Goal: Task Accomplishment & Management: Manage account settings

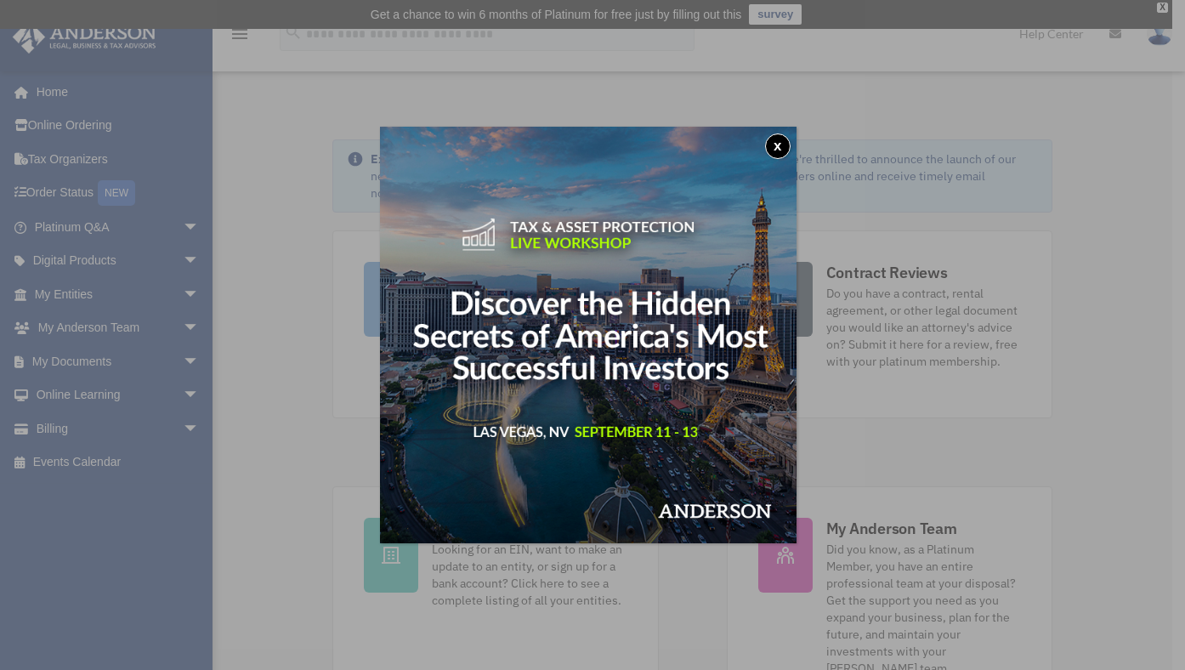
click at [147, 297] on div "x" at bounding box center [592, 335] width 1185 height 670
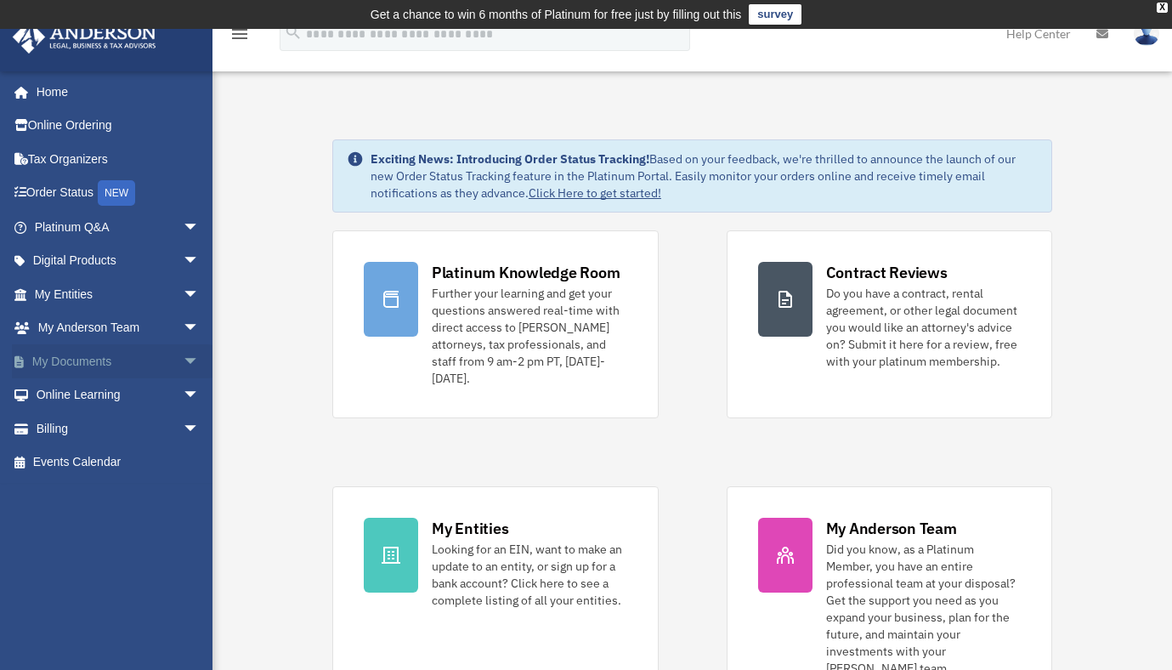
click at [183, 358] on span "arrow_drop_down" at bounding box center [200, 361] width 34 height 35
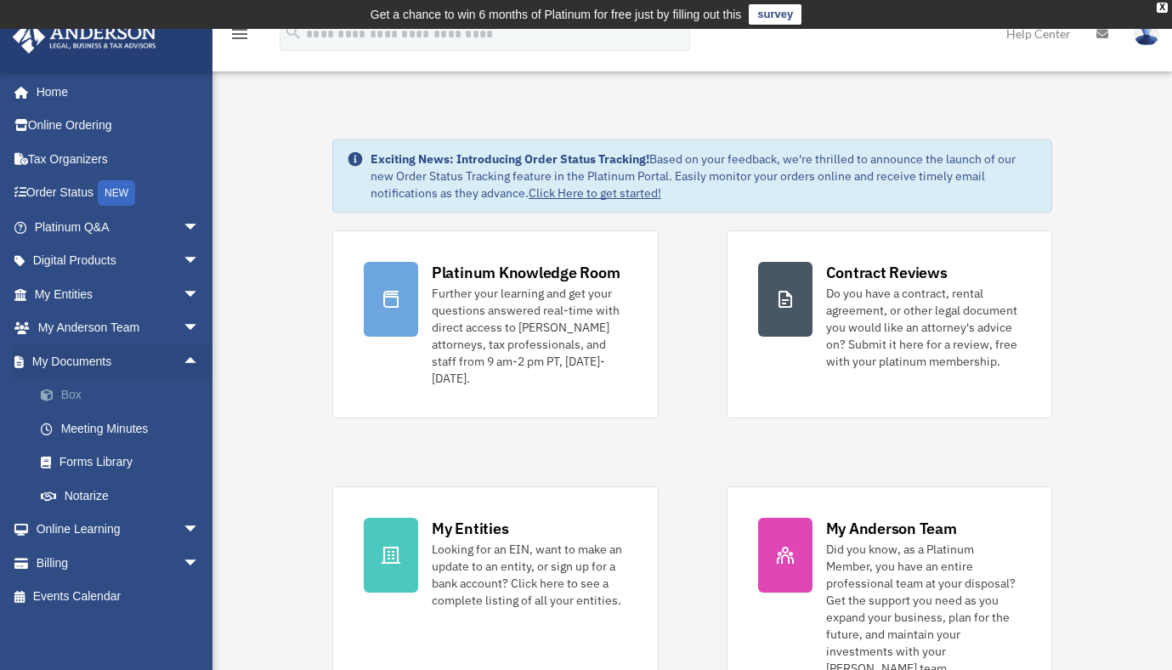
click at [81, 398] on link "Box" at bounding box center [124, 395] width 201 height 34
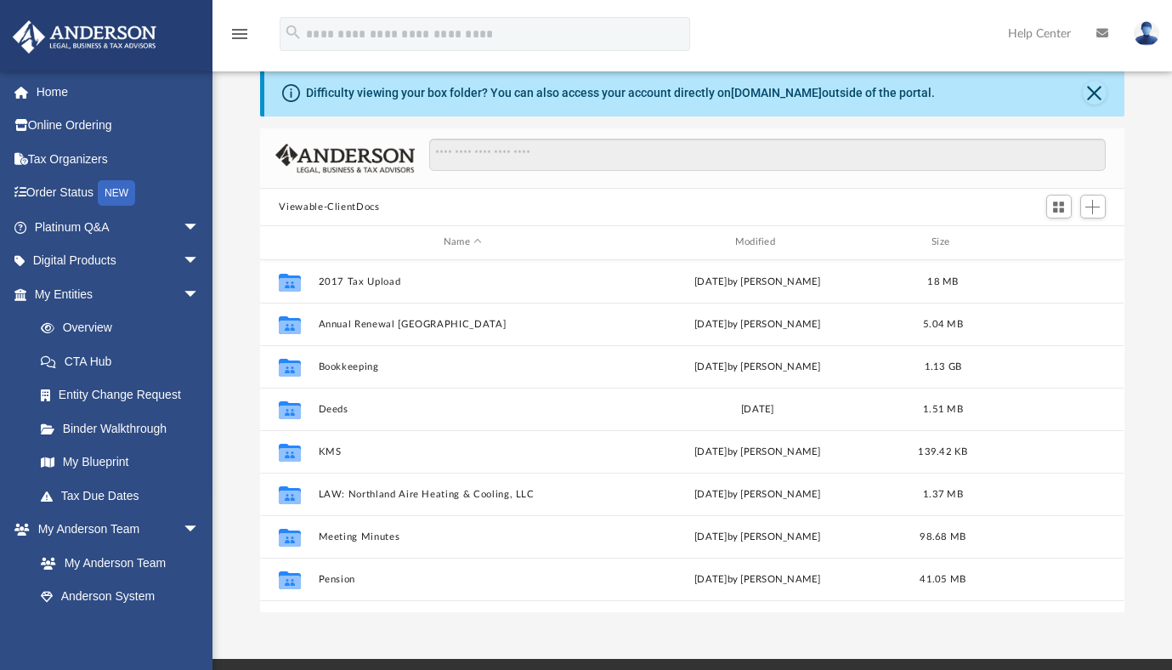
scroll to position [81, 0]
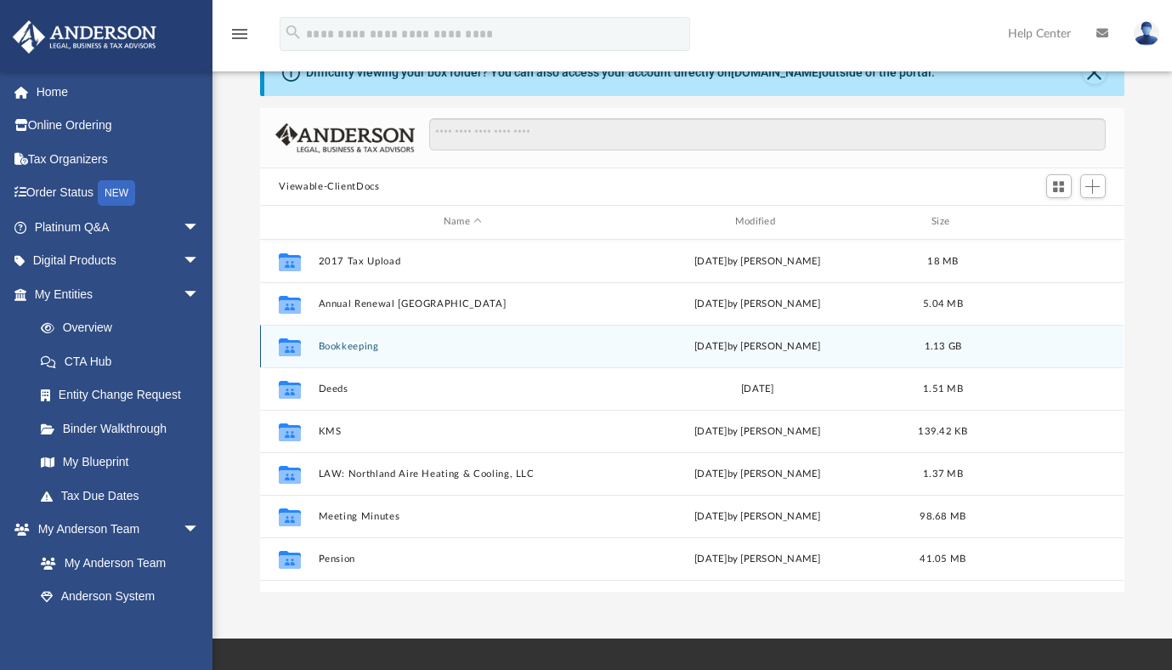
click at [329, 344] on button "Bookkeeping" at bounding box center [463, 346] width 288 height 11
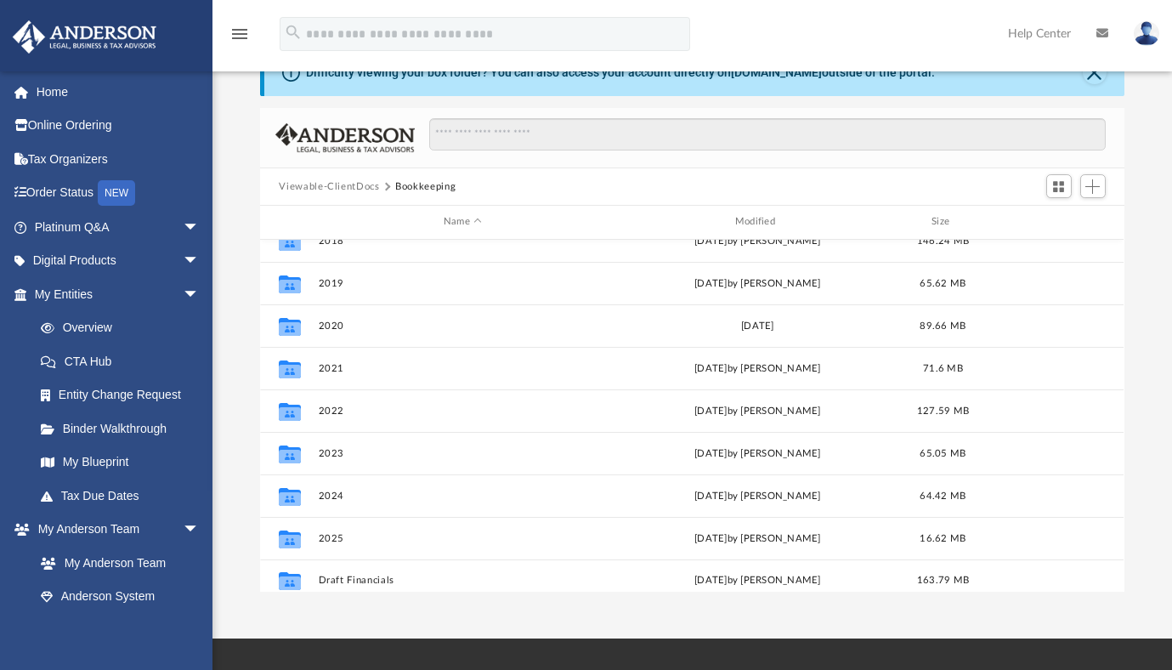
scroll to position [115, 0]
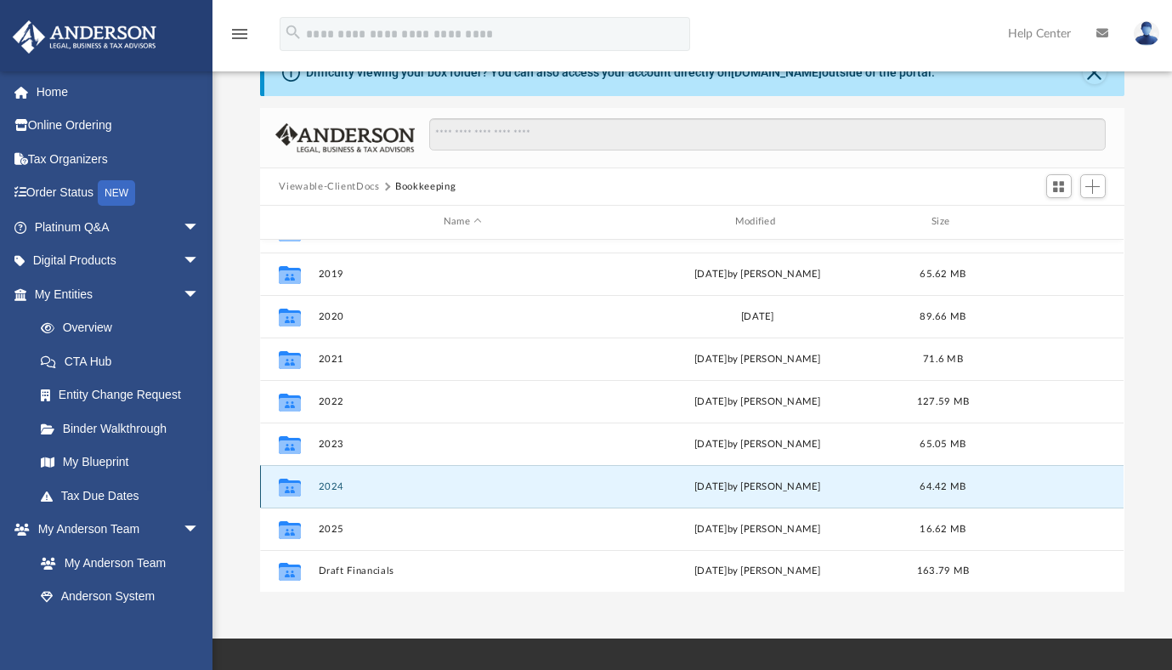
click at [336, 487] on button "2024" at bounding box center [463, 486] width 288 height 11
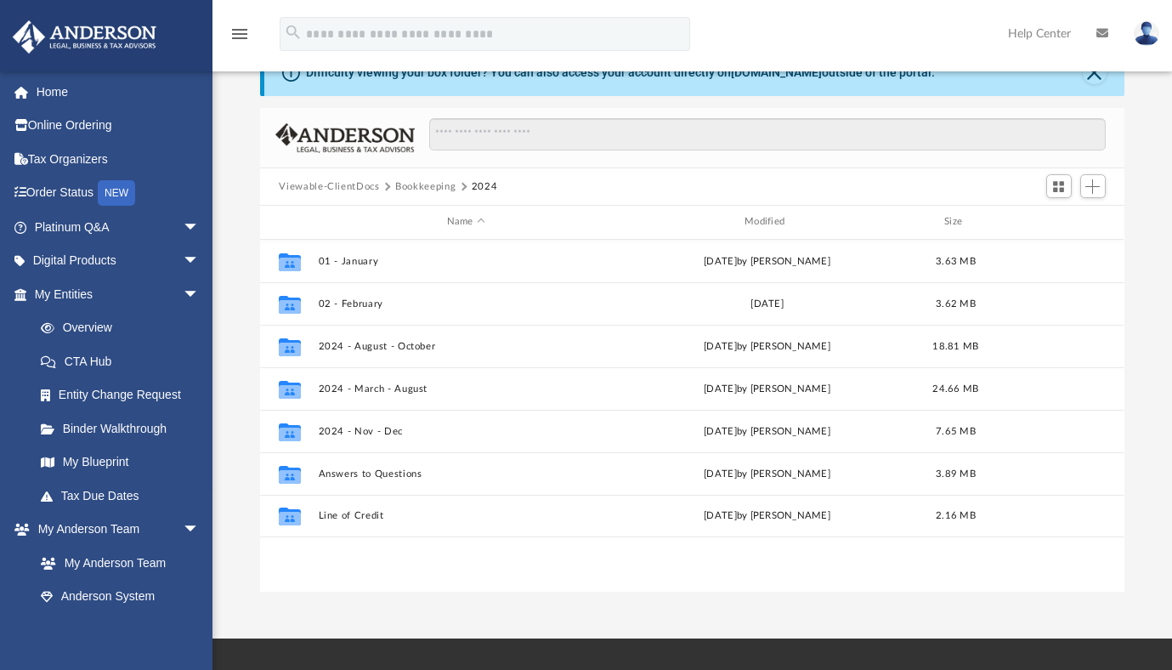
scroll to position [0, 0]
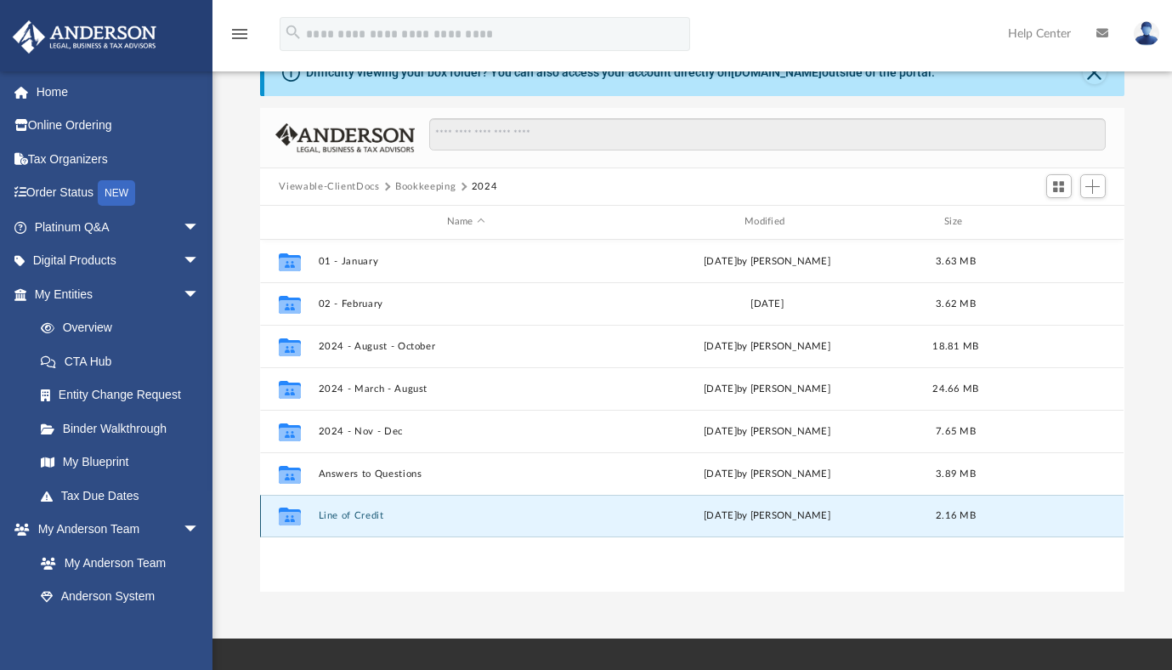
click at [363, 517] on button "Line of Credit" at bounding box center [466, 515] width 294 height 11
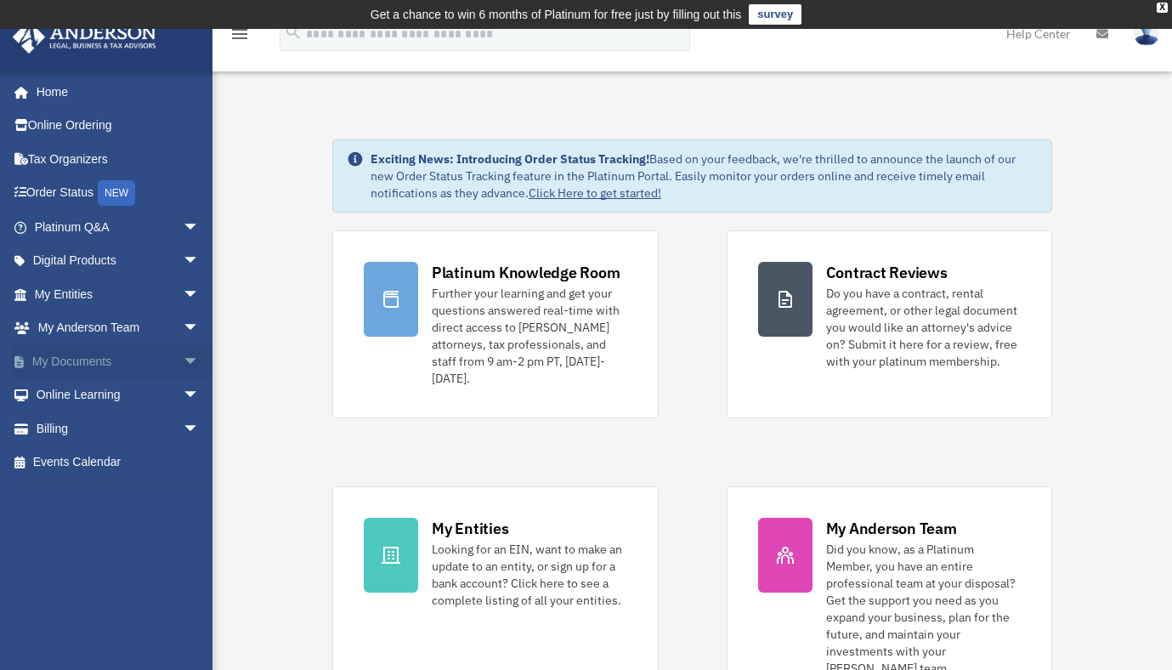
click at [87, 362] on link "My Documents arrow_drop_down" at bounding box center [118, 361] width 213 height 34
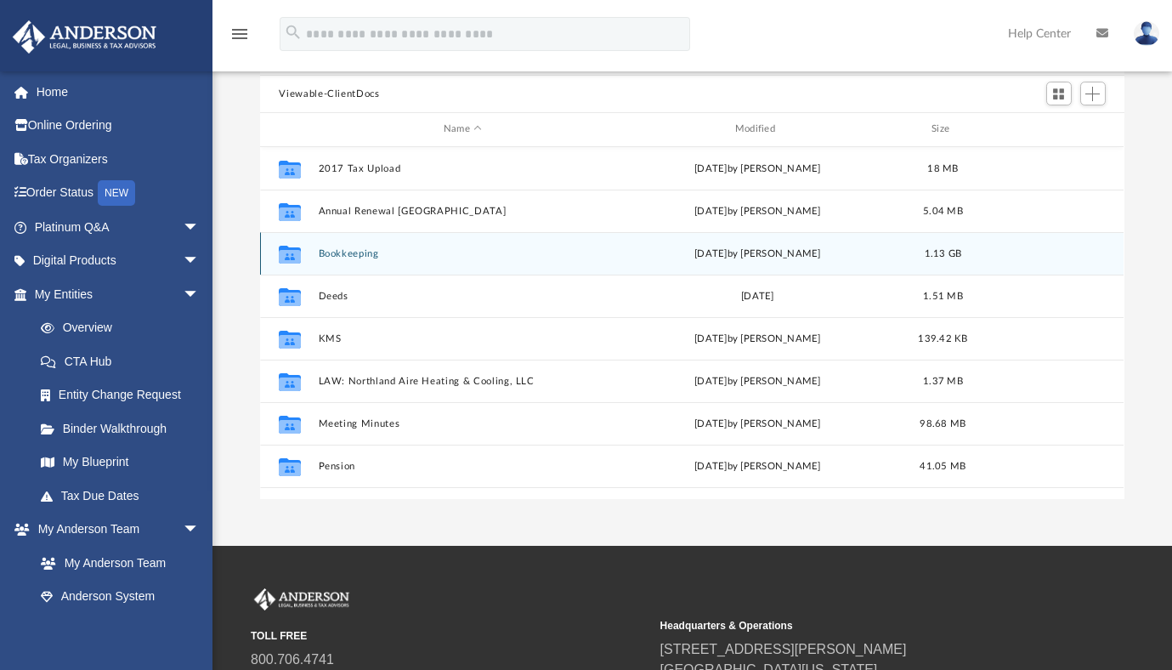
click at [369, 248] on button "Bookkeeping" at bounding box center [463, 253] width 288 height 11
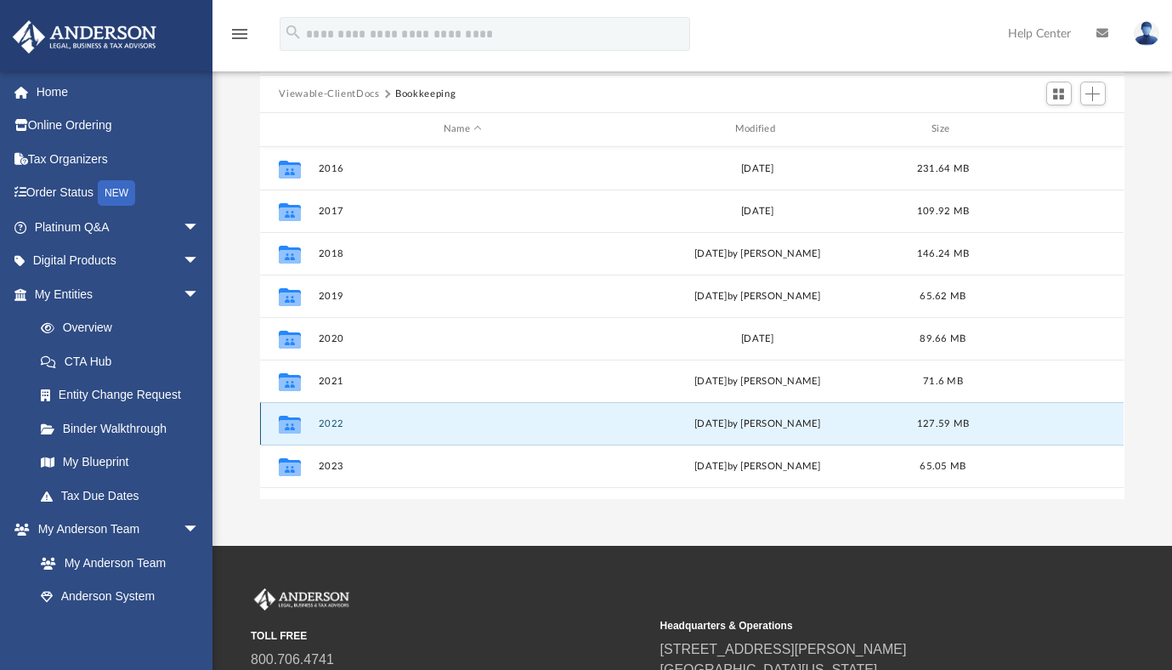
click at [329, 420] on button "2022" at bounding box center [463, 423] width 288 height 11
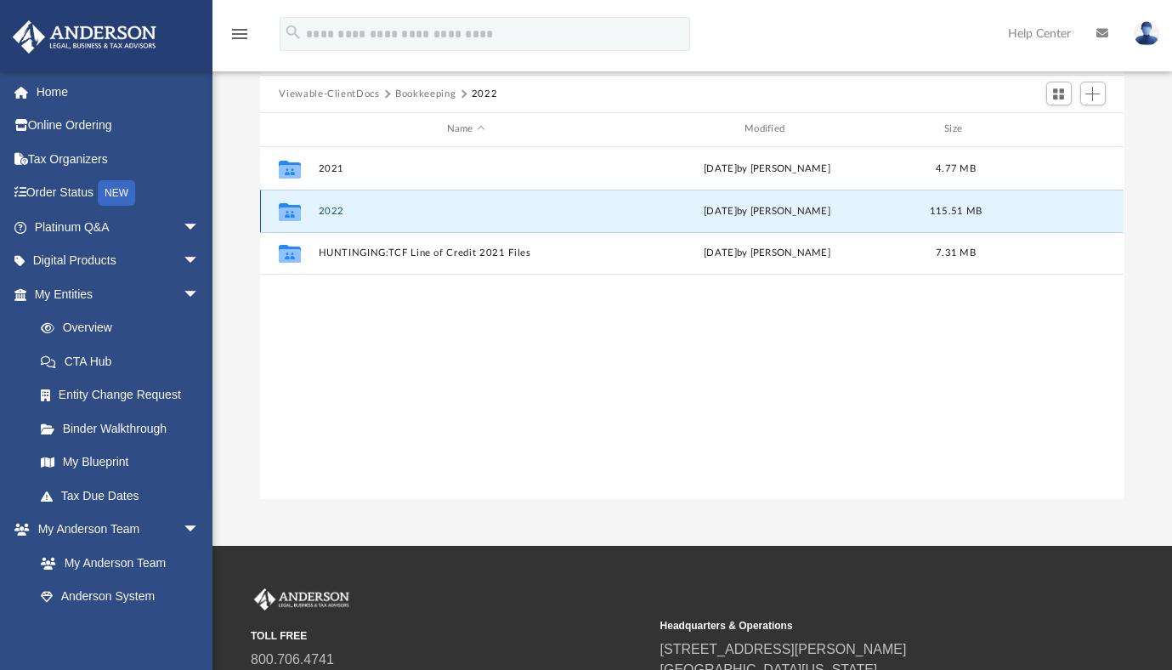
click at [333, 212] on button "2022" at bounding box center [466, 211] width 294 height 11
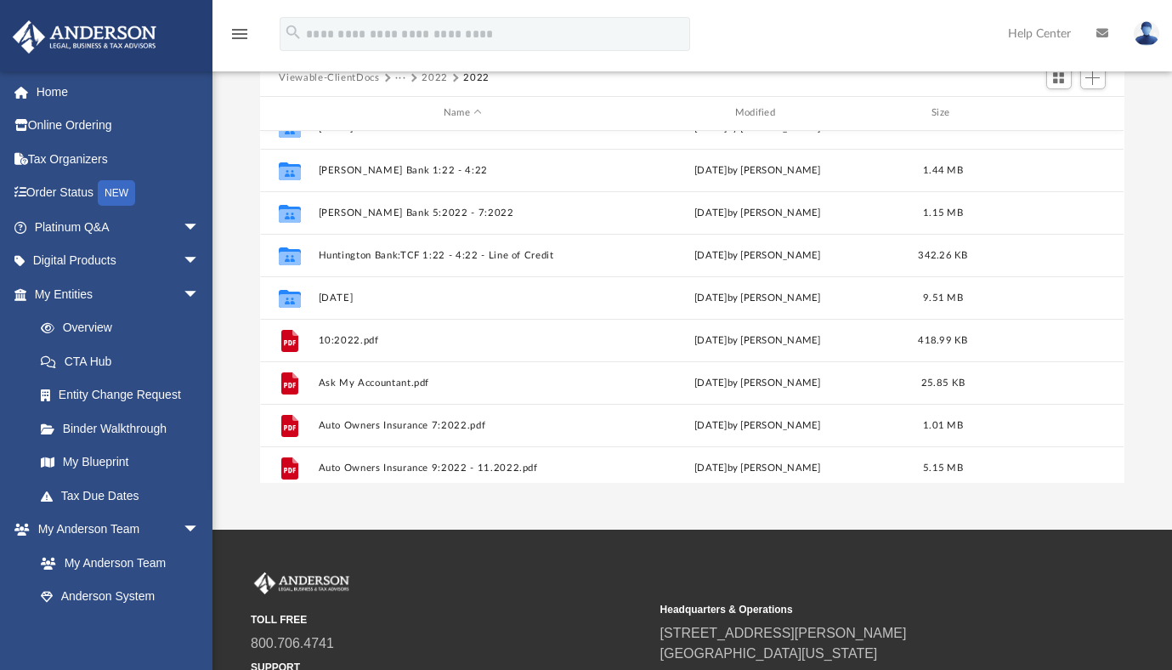
scroll to position [149, 0]
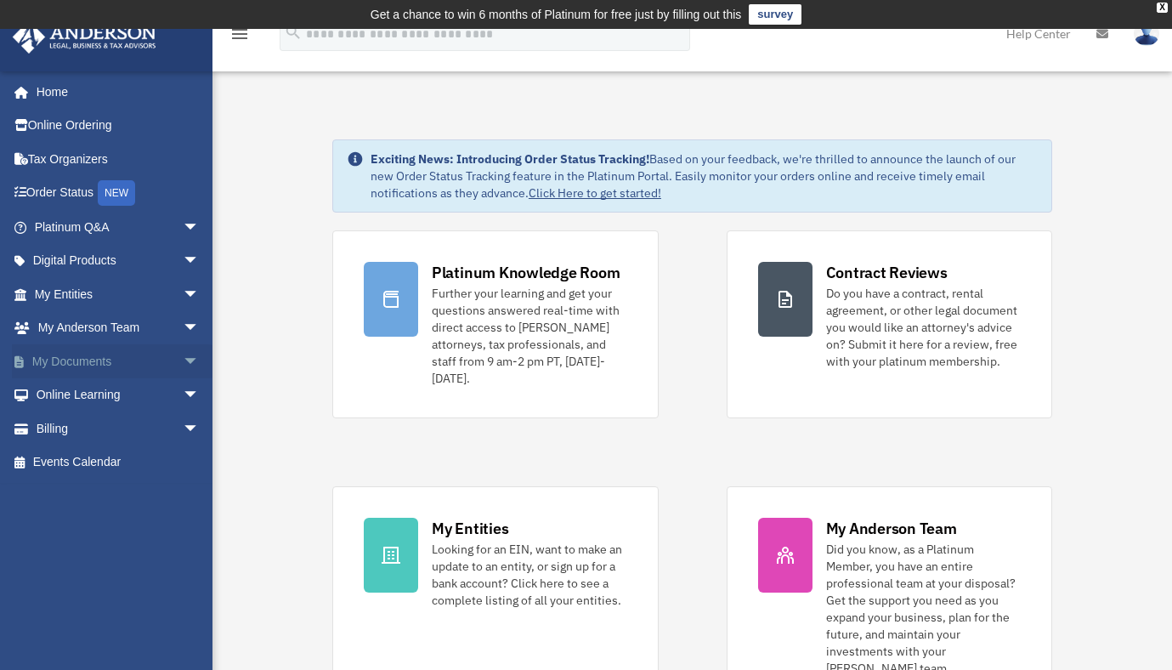
click at [82, 362] on link "My Documents arrow_drop_down" at bounding box center [118, 361] width 213 height 34
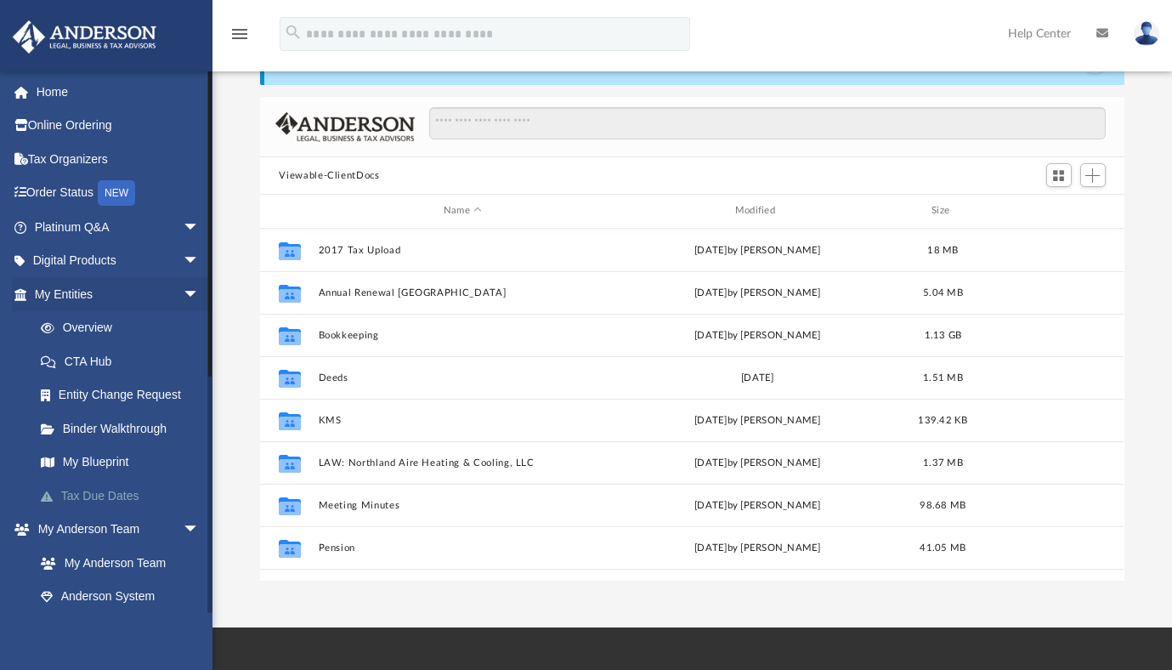
click at [105, 495] on link "Tax Due Dates" at bounding box center [124, 495] width 201 height 34
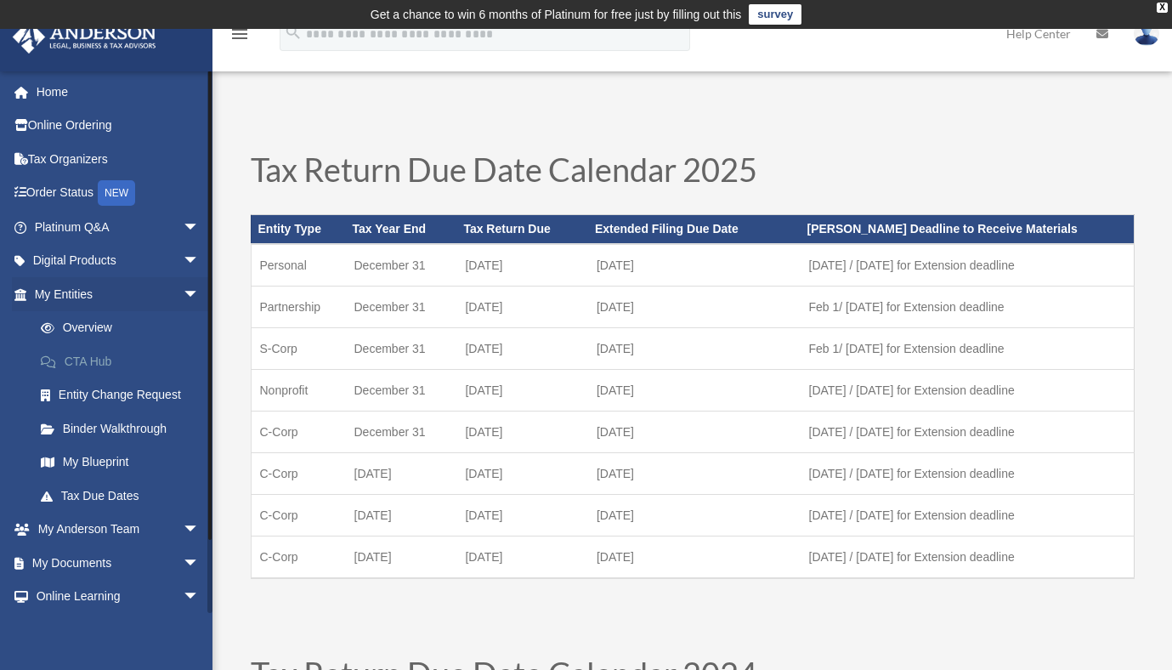
click at [99, 366] on link "CTA Hub" at bounding box center [124, 361] width 201 height 34
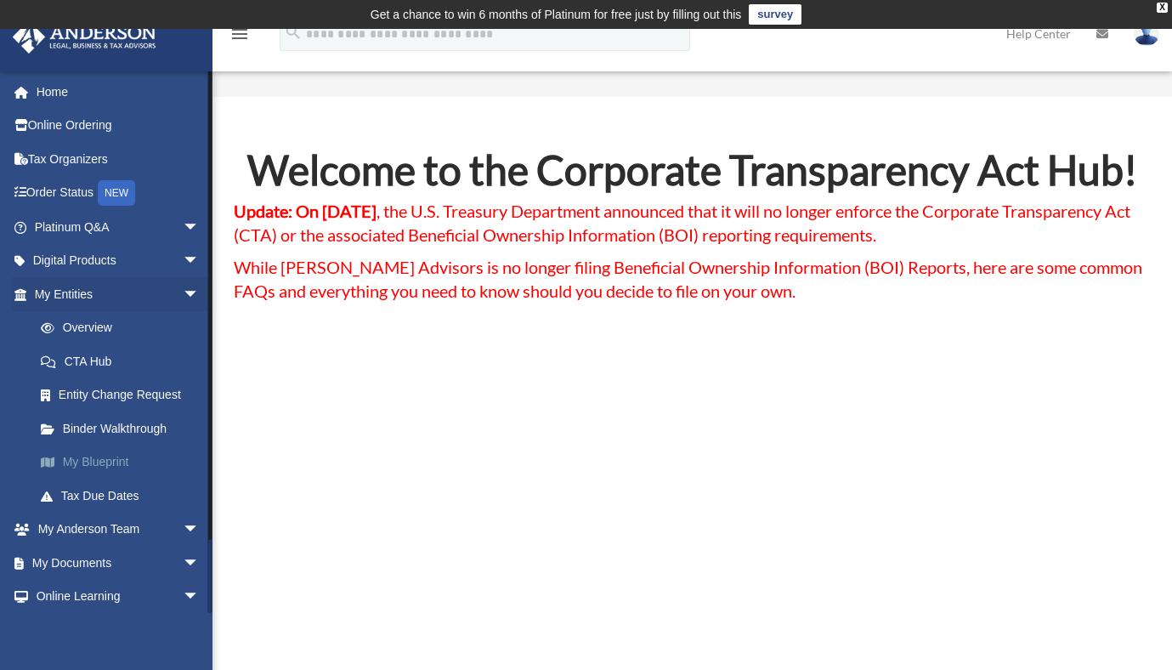
click at [124, 456] on link "My Blueprint" at bounding box center [124, 462] width 201 height 34
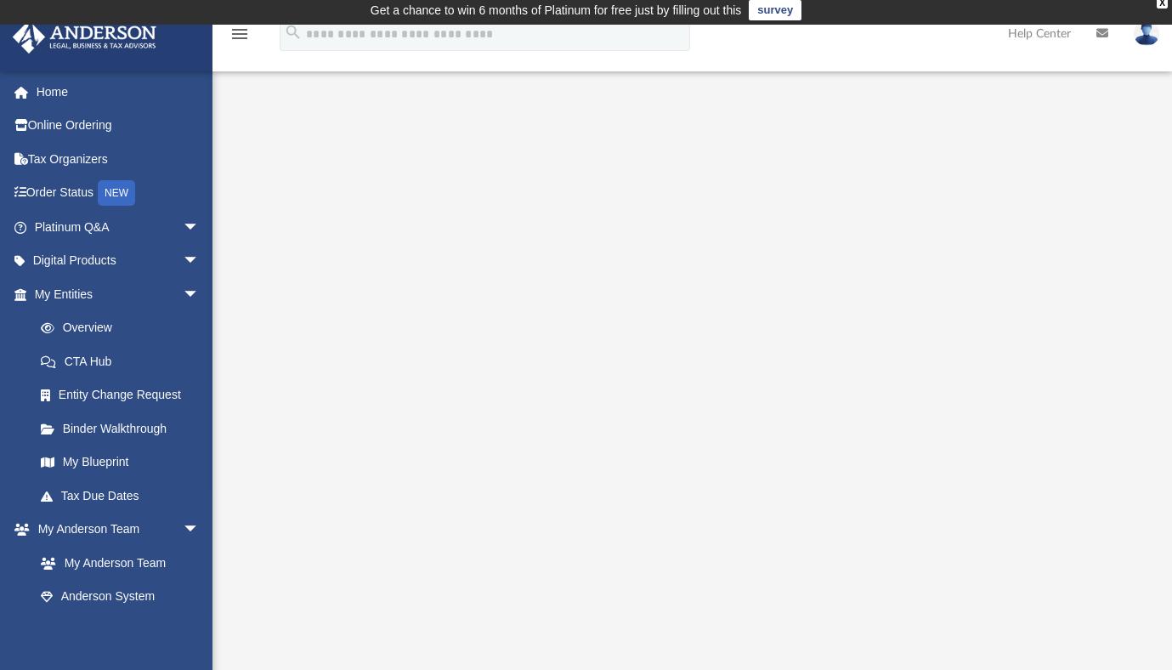
scroll to position [5, 0]
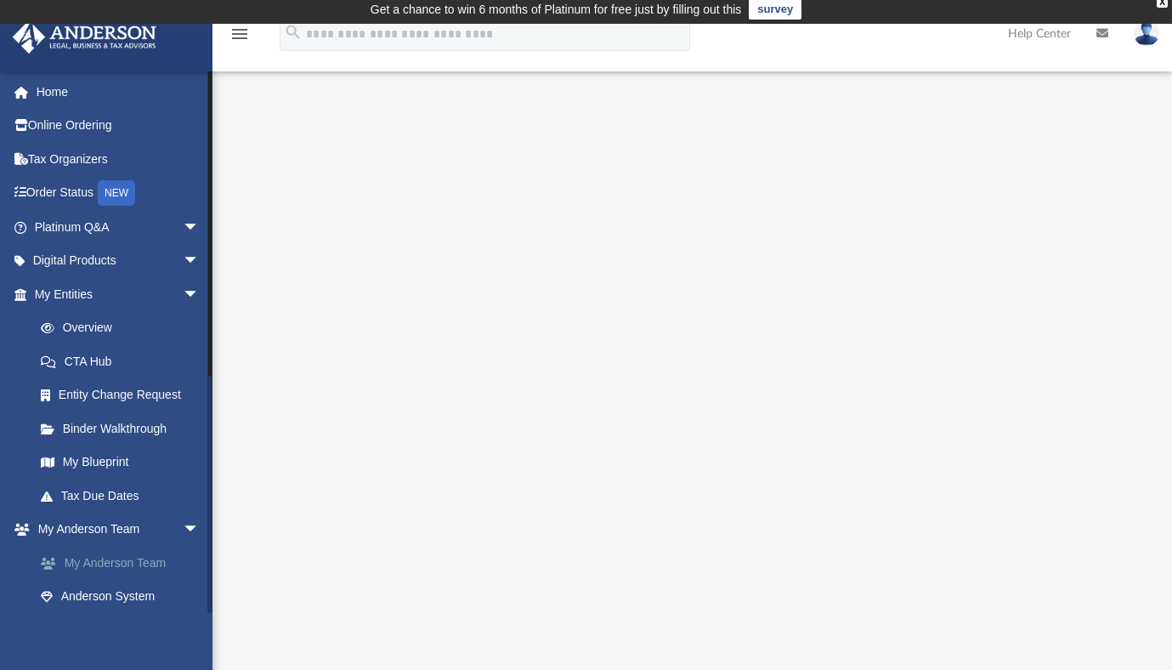
click at [116, 565] on link "My Anderson Team" at bounding box center [124, 563] width 201 height 34
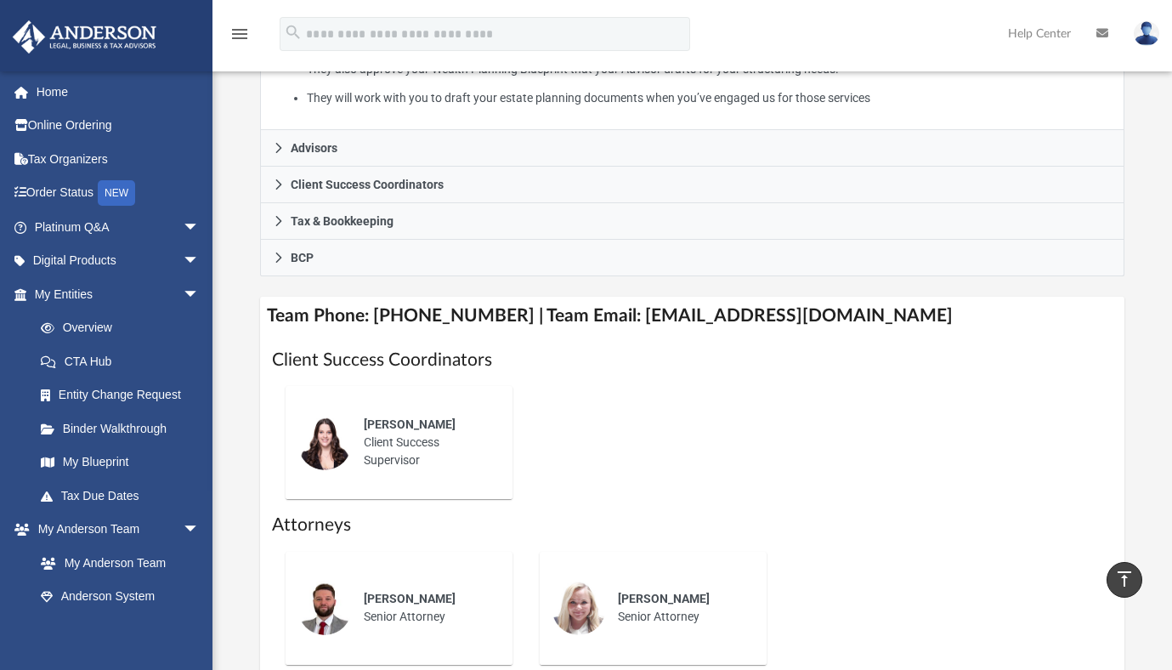
scroll to position [450, 0]
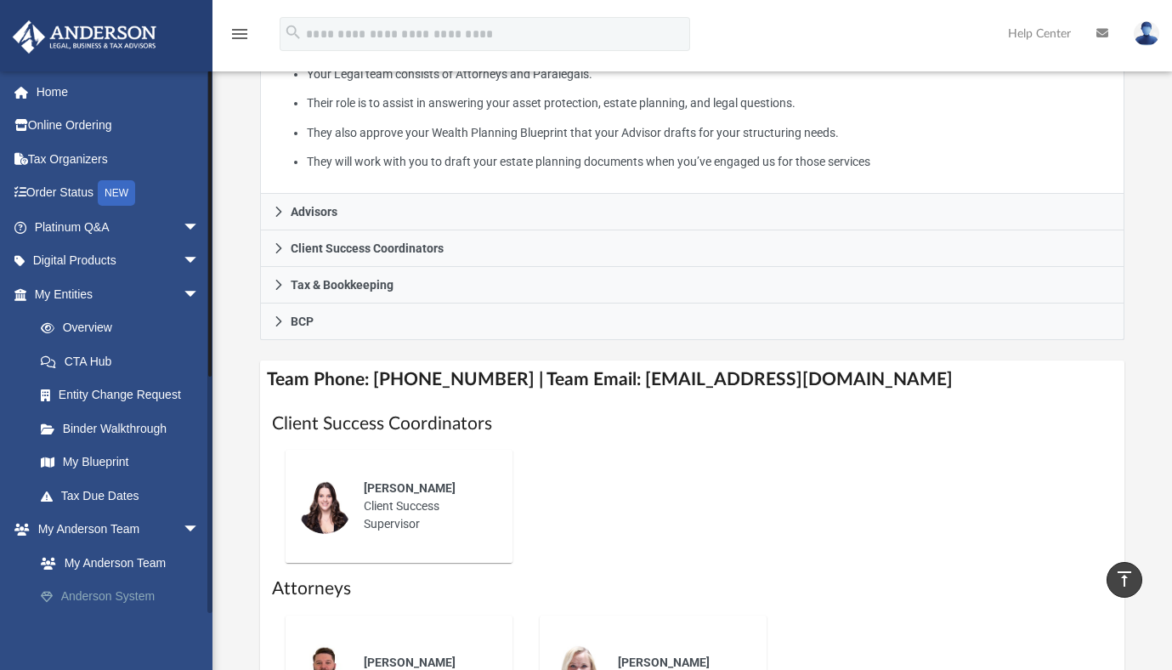
click at [122, 596] on link "Anderson System" at bounding box center [124, 597] width 201 height 34
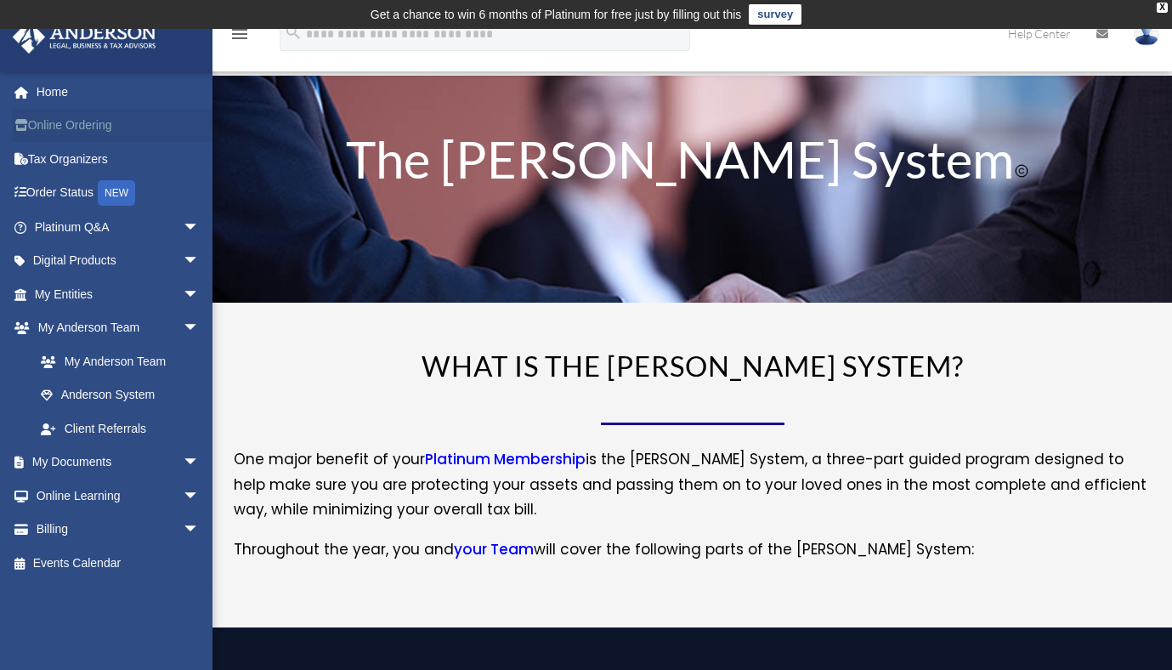
click at [99, 127] on link "Online Ordering" at bounding box center [118, 126] width 213 height 34
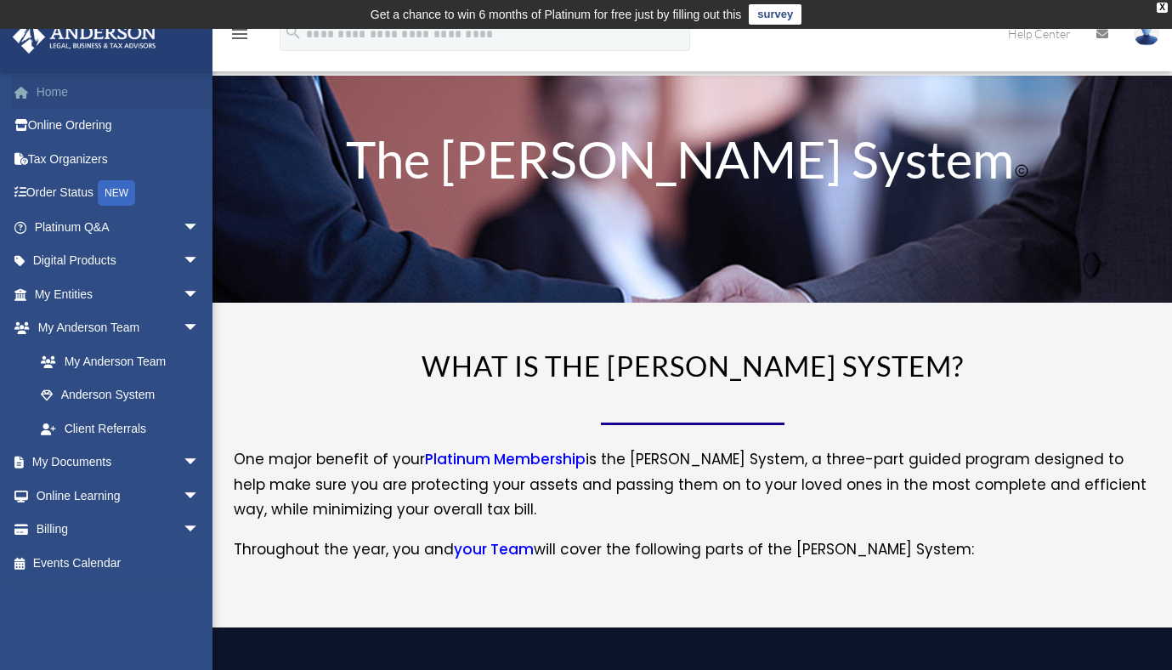
click at [52, 93] on link "Home" at bounding box center [118, 92] width 213 height 34
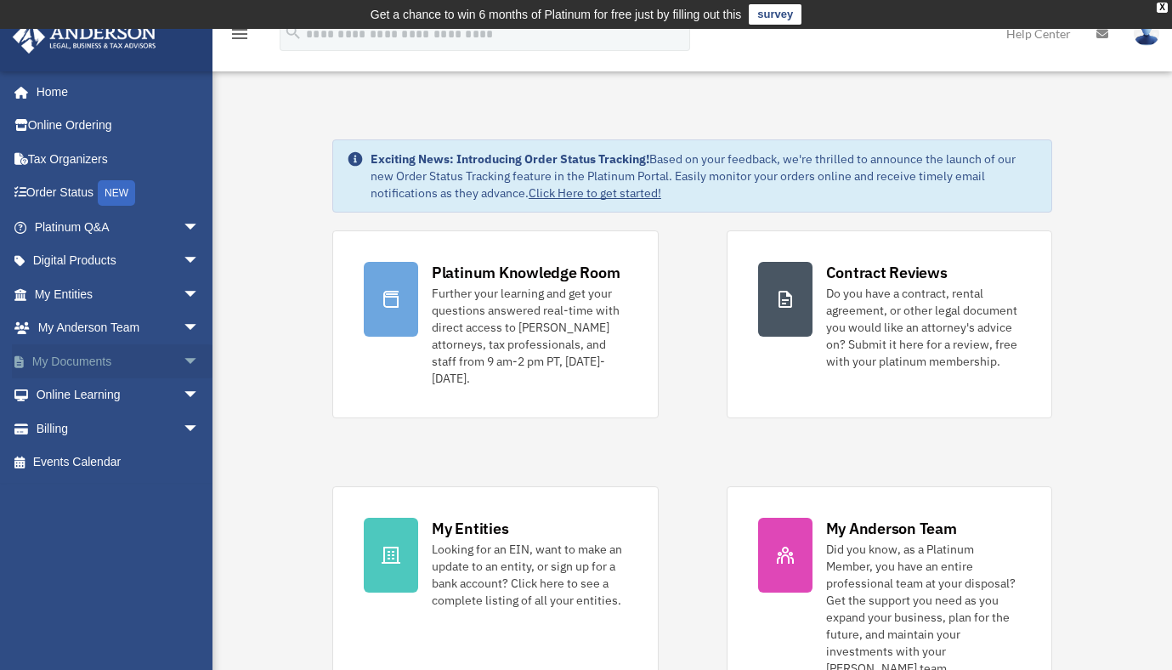
click at [183, 355] on span "arrow_drop_down" at bounding box center [200, 361] width 34 height 35
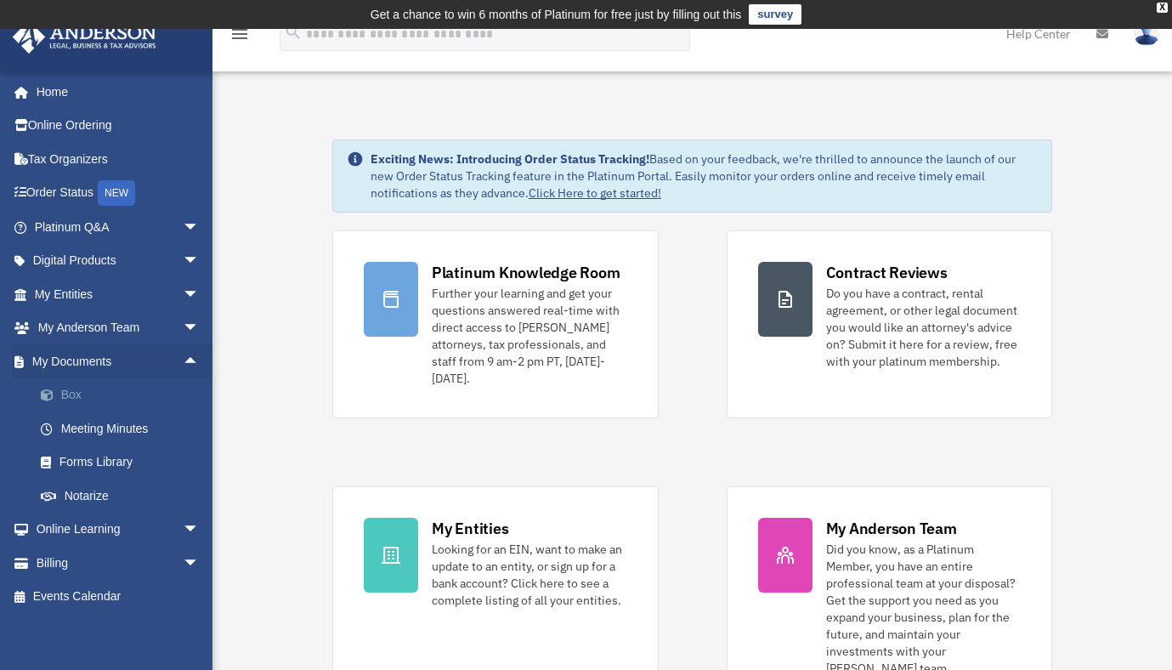
click at [65, 393] on link "Box" at bounding box center [124, 395] width 201 height 34
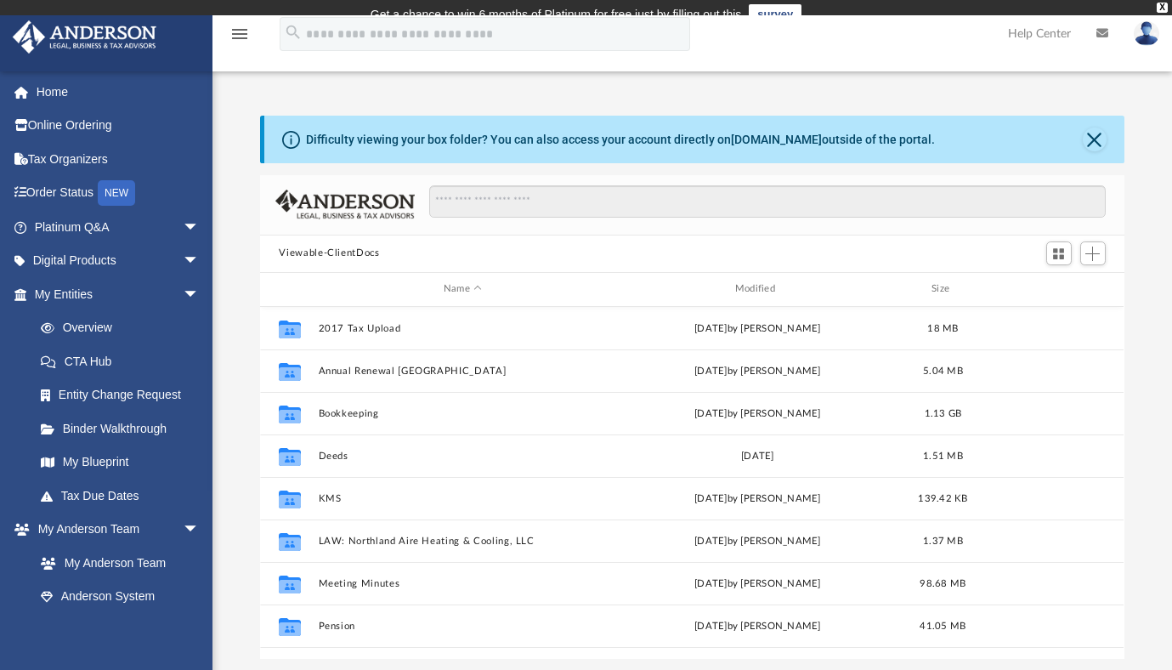
scroll to position [373, 851]
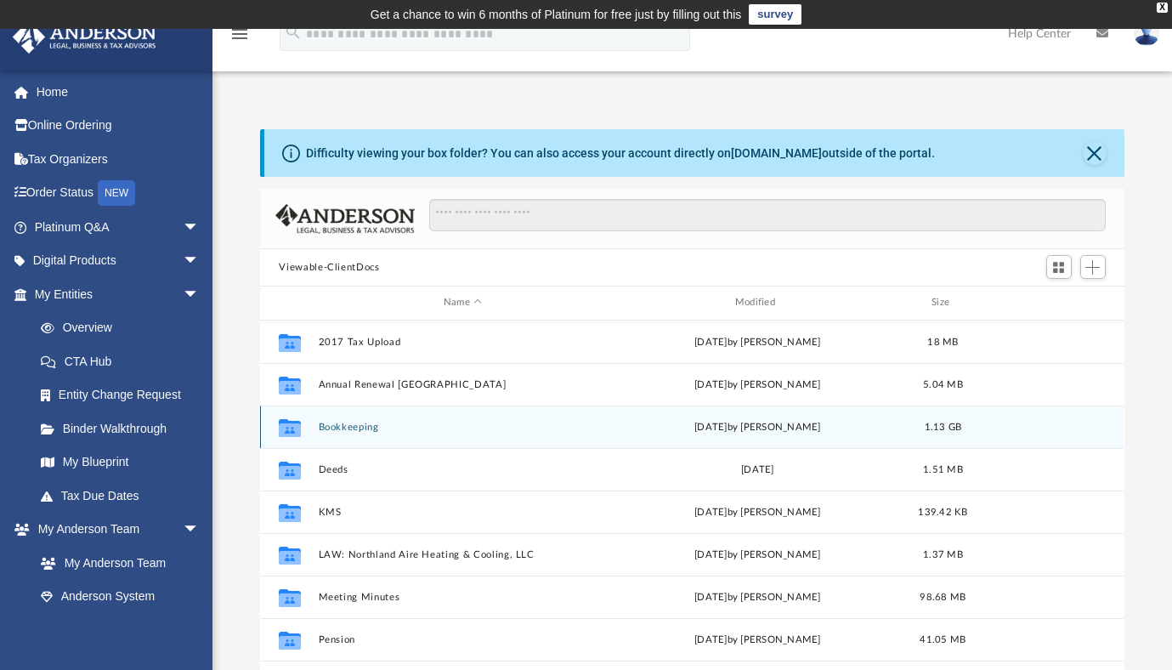
click at [291, 427] on icon "grid" at bounding box center [290, 429] width 22 height 14
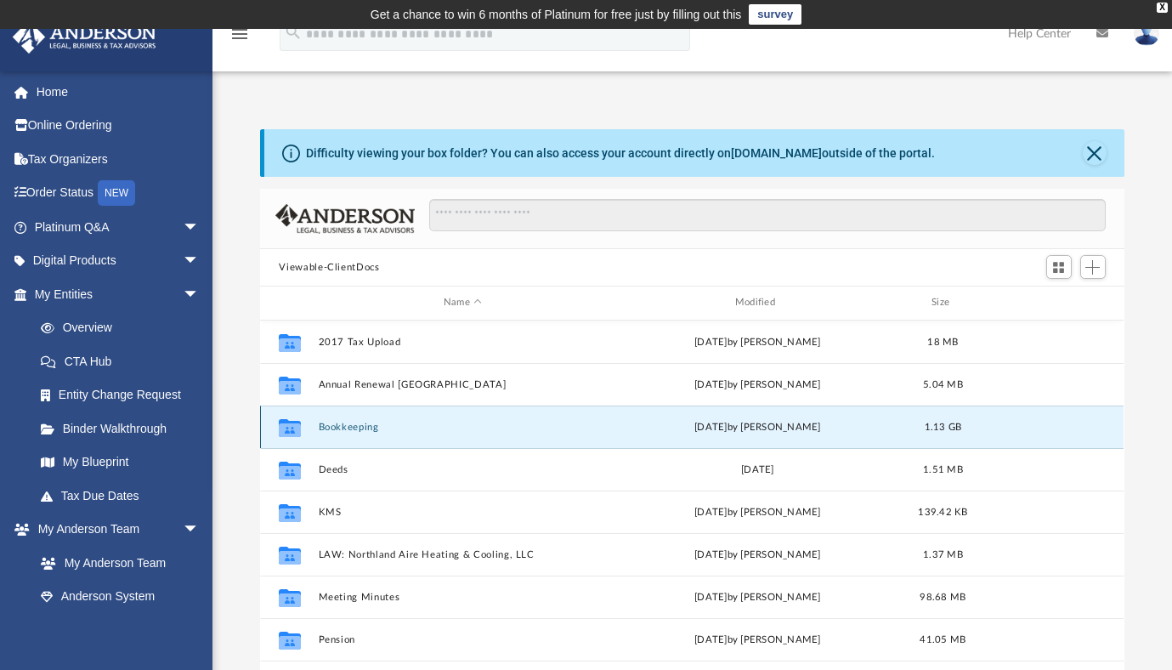
click at [381, 428] on button "Bookkeeping" at bounding box center [463, 426] width 288 height 11
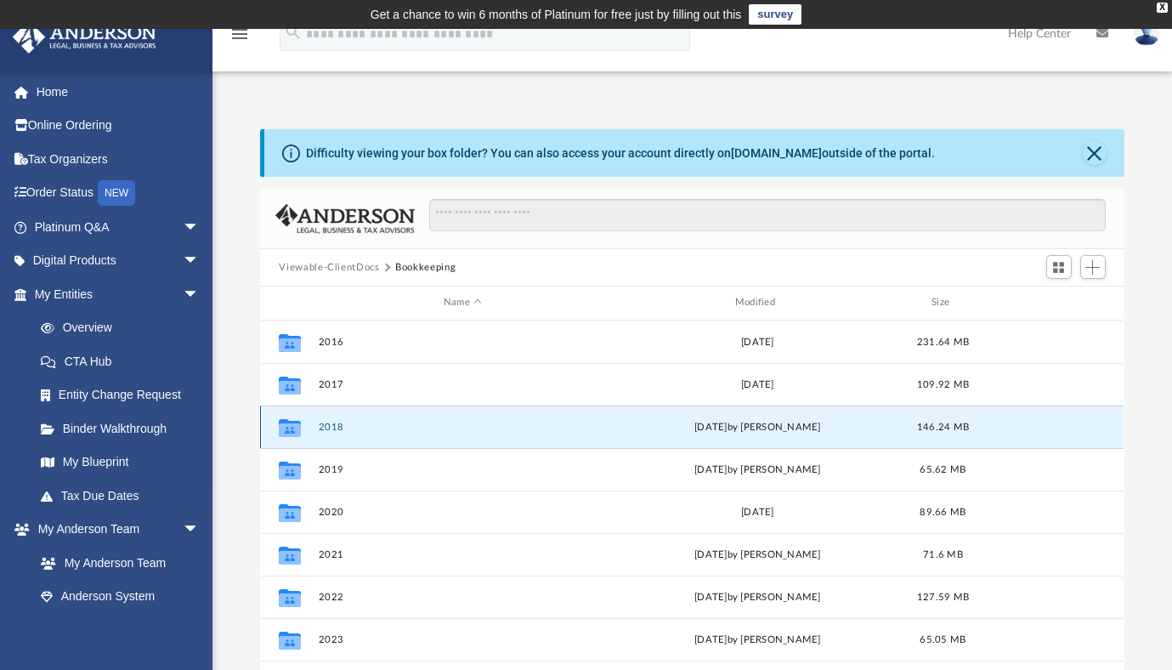
click at [381, 428] on button "2018" at bounding box center [463, 426] width 288 height 11
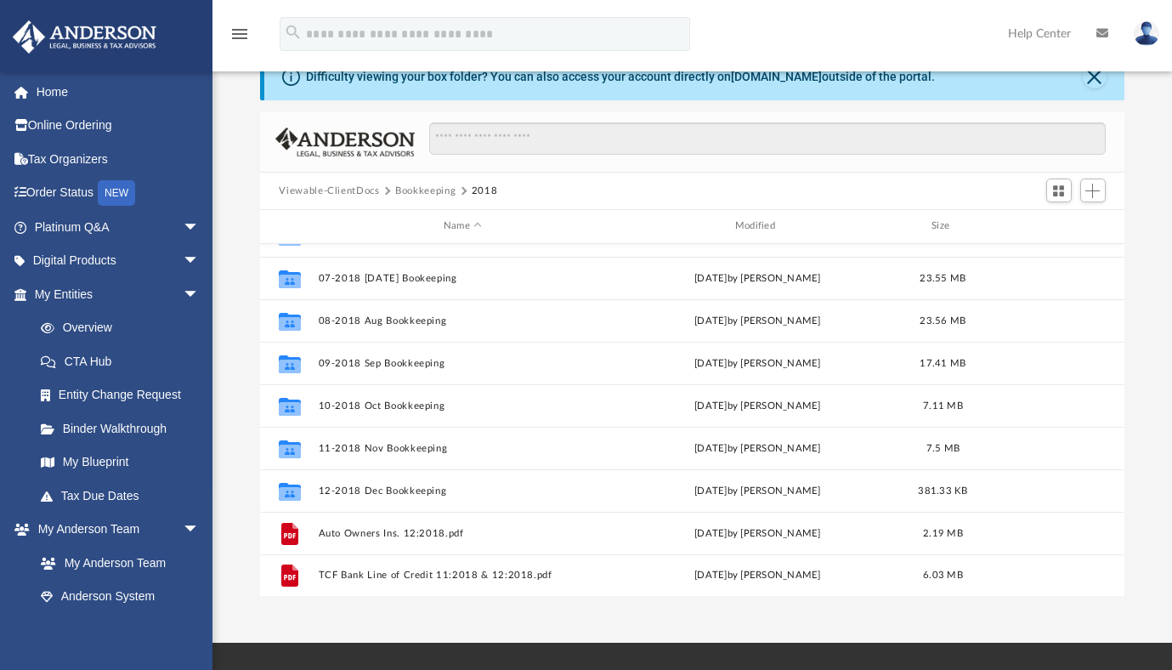
scroll to position [0, 0]
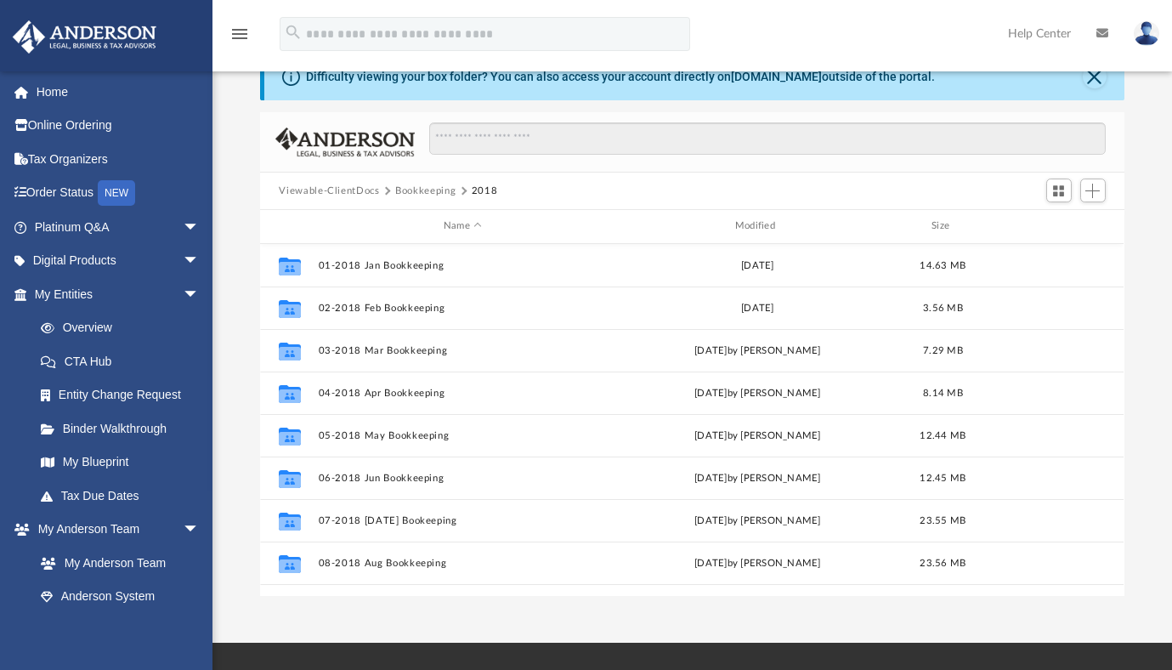
click at [421, 189] on button "Bookkeeping" at bounding box center [425, 191] width 60 height 15
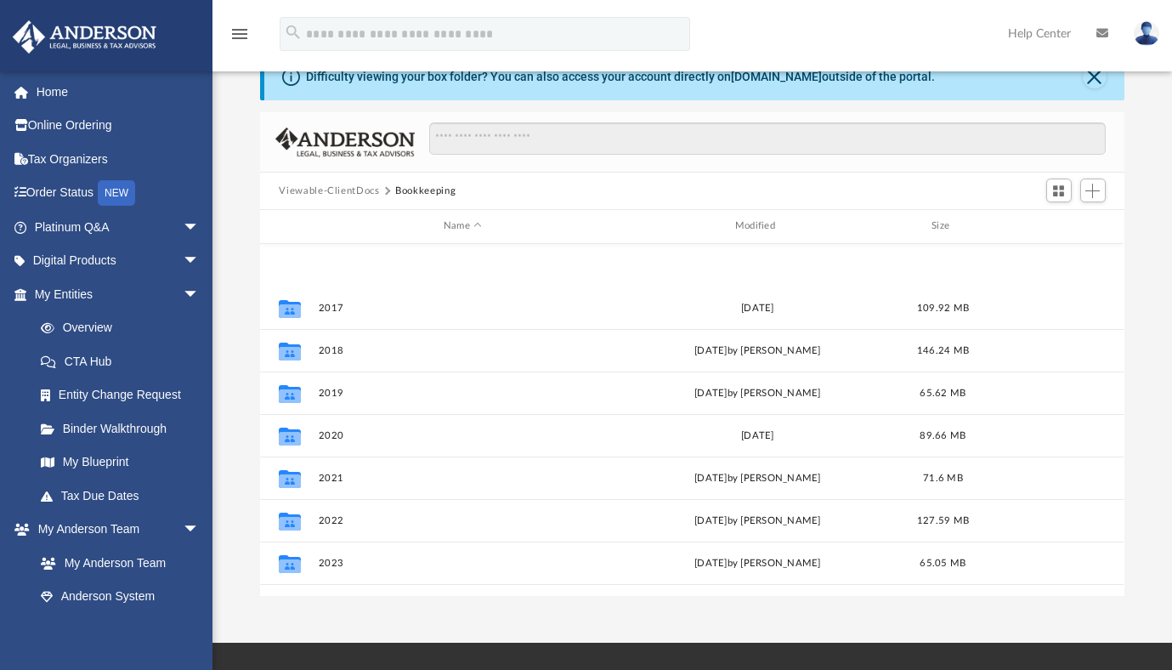
scroll to position [115, 0]
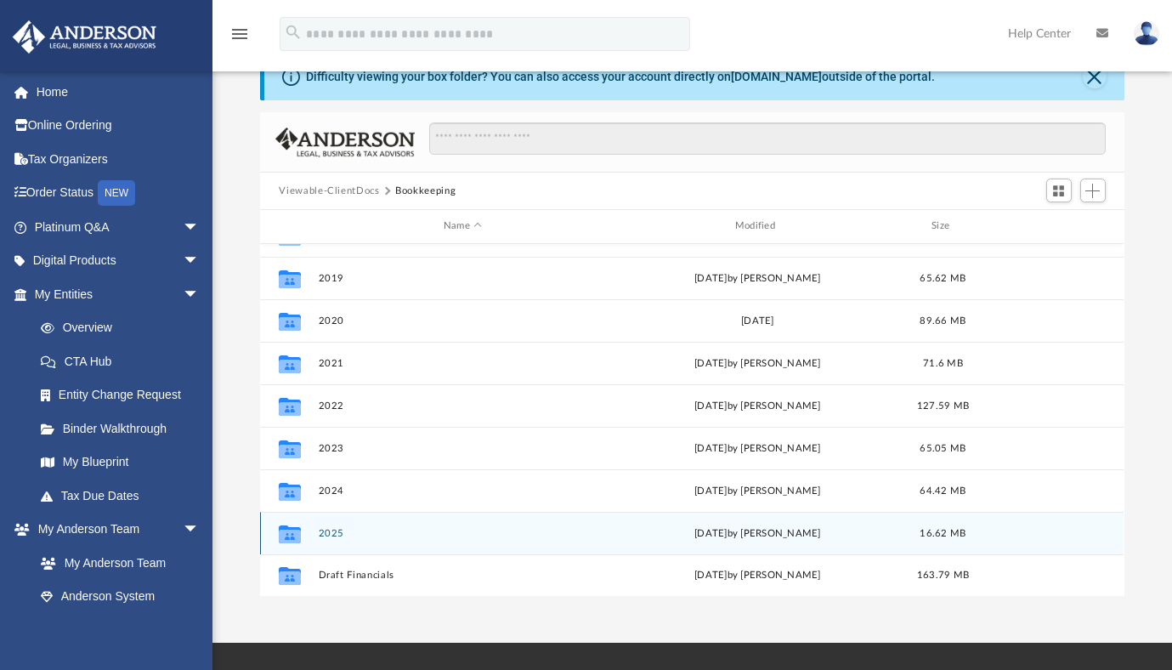
click at [326, 534] on button "2025" at bounding box center [463, 533] width 288 height 11
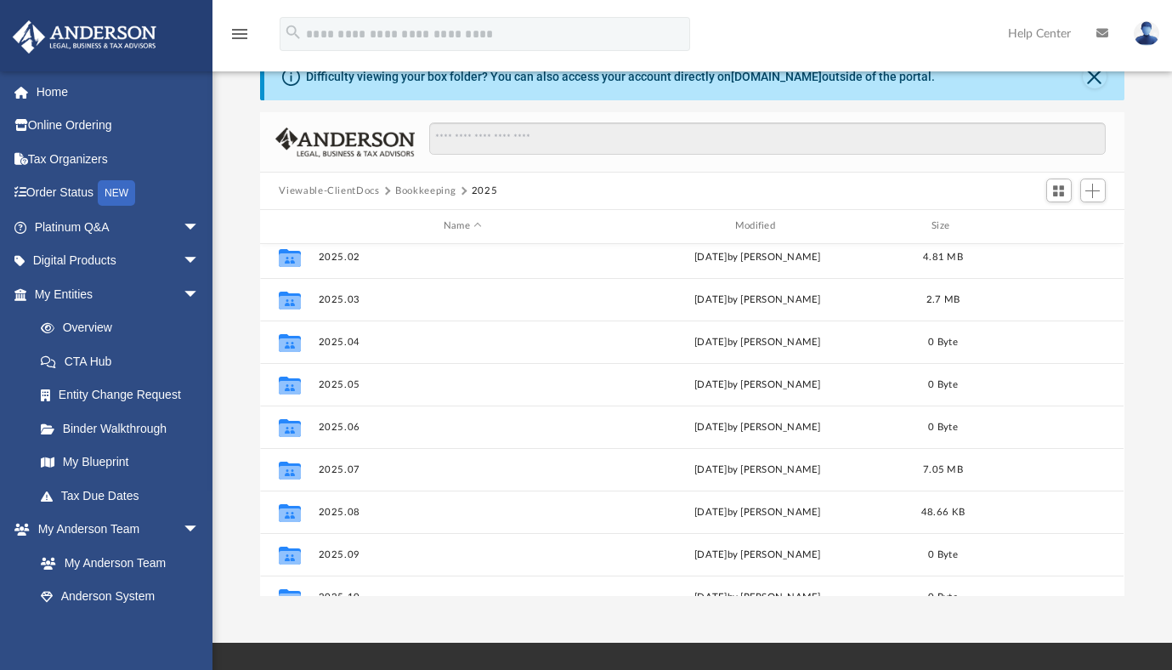
scroll to position [52, 0]
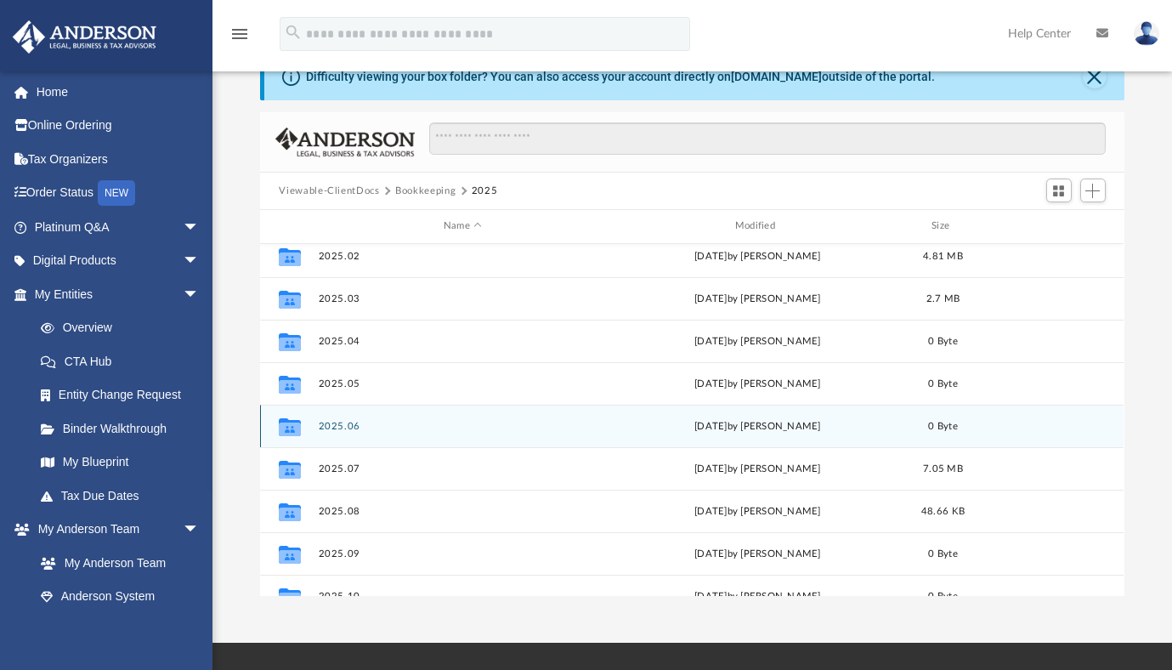
click at [338, 427] on button "2025.06" at bounding box center [463, 426] width 288 height 11
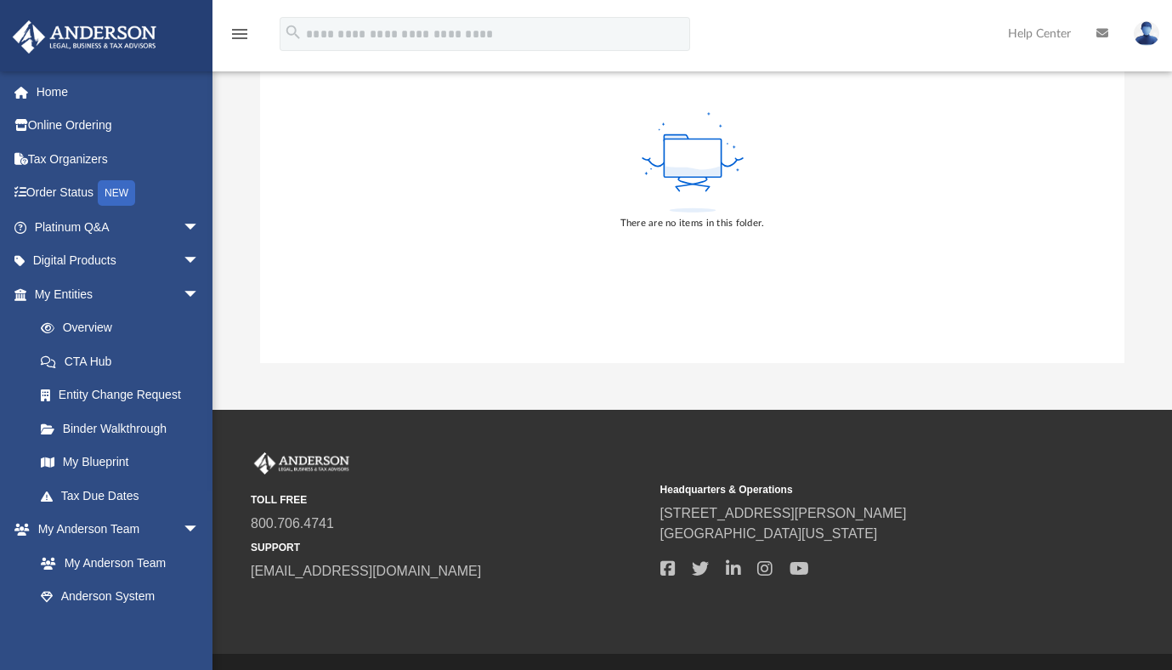
scroll to position [0, 0]
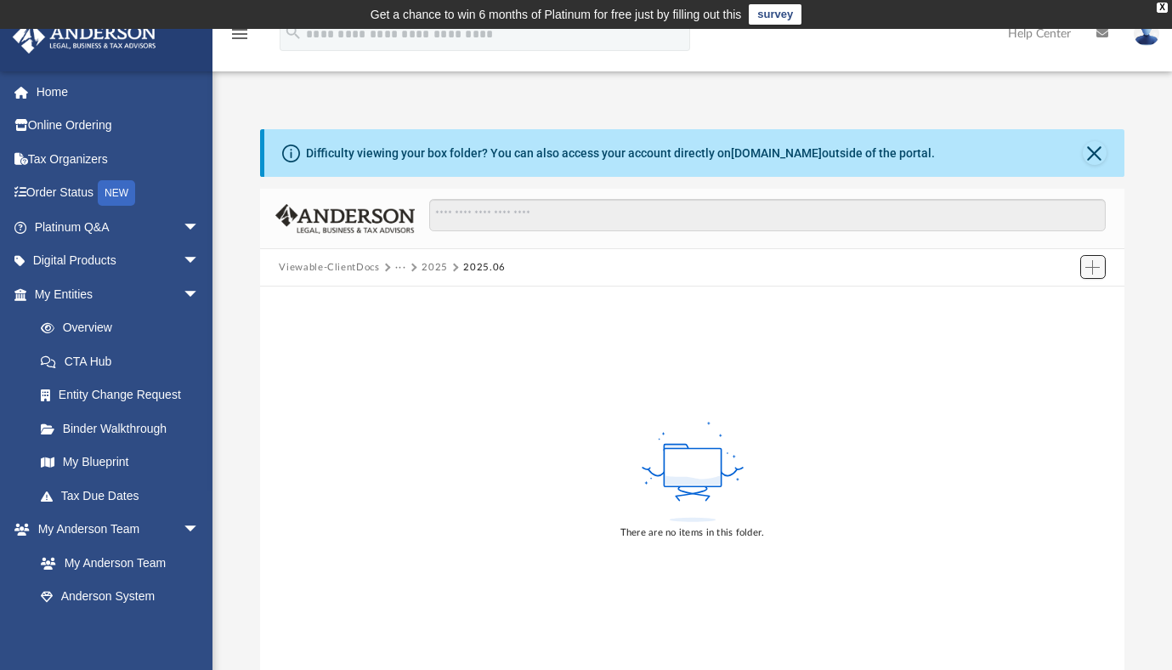
click at [1097, 266] on span "Add" at bounding box center [1092, 267] width 14 height 14
click at [1059, 297] on li "Upload" at bounding box center [1068, 300] width 54 height 18
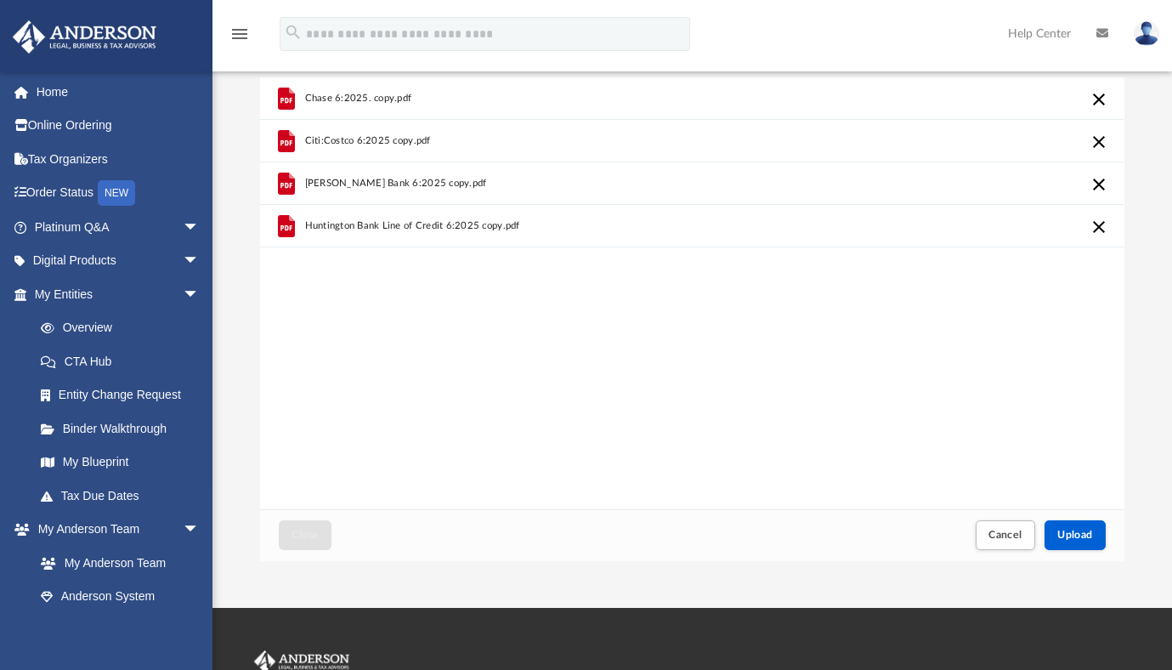
scroll to position [113, 0]
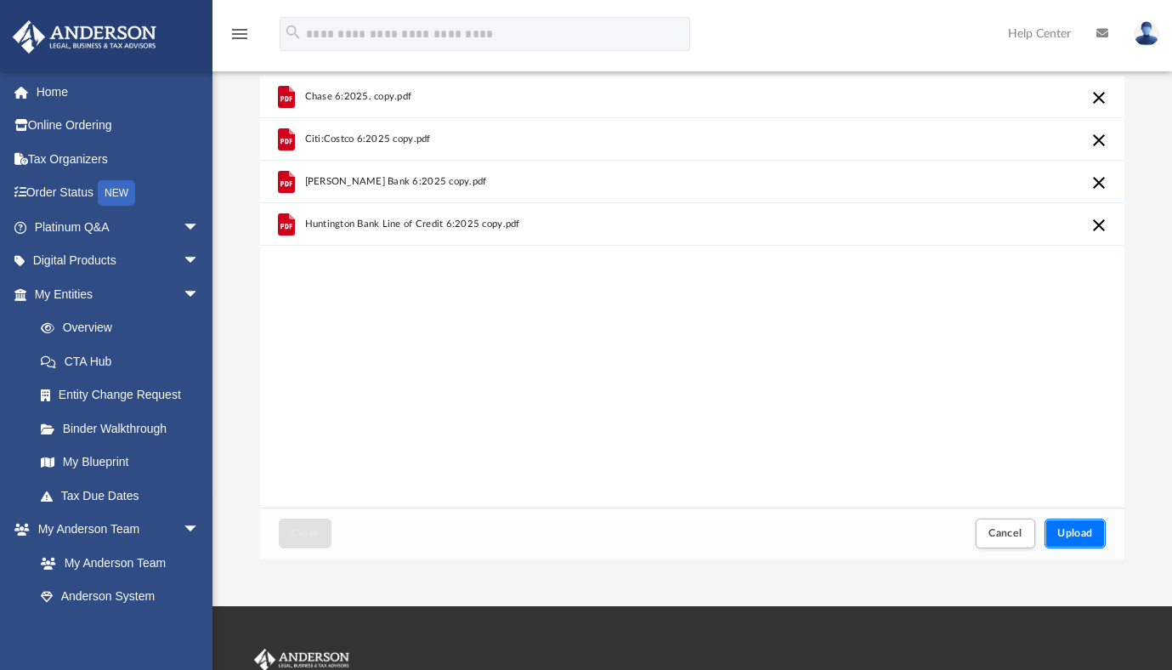
click at [1077, 523] on button "Upload" at bounding box center [1074, 533] width 61 height 30
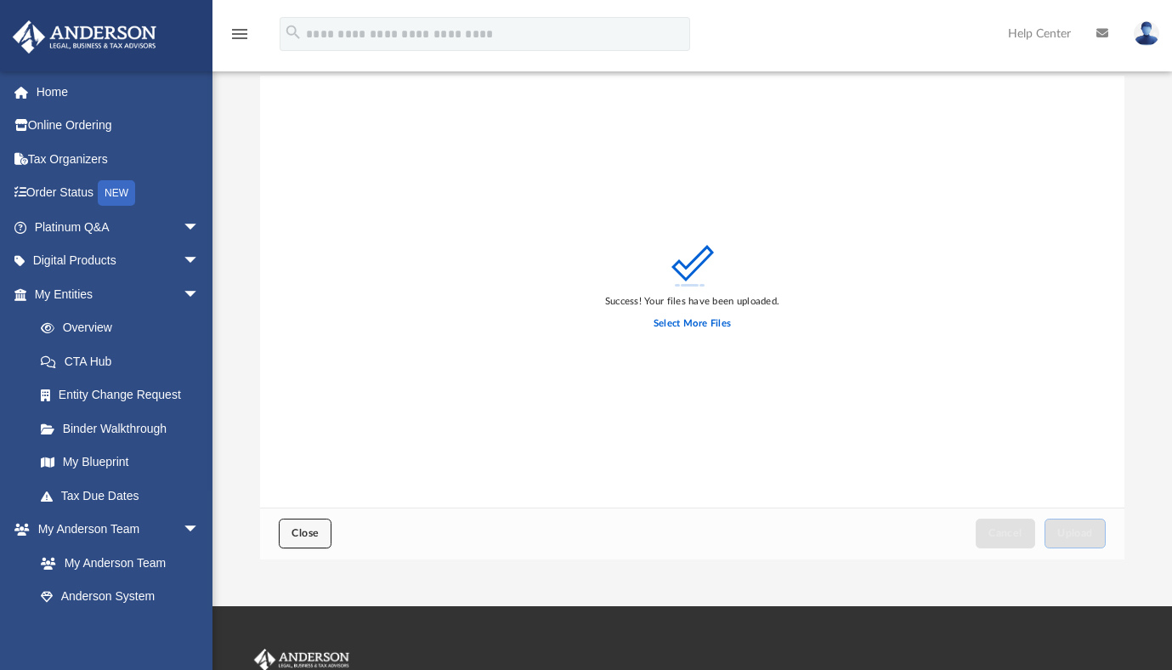
click at [301, 530] on span "Close" at bounding box center [304, 533] width 27 height 10
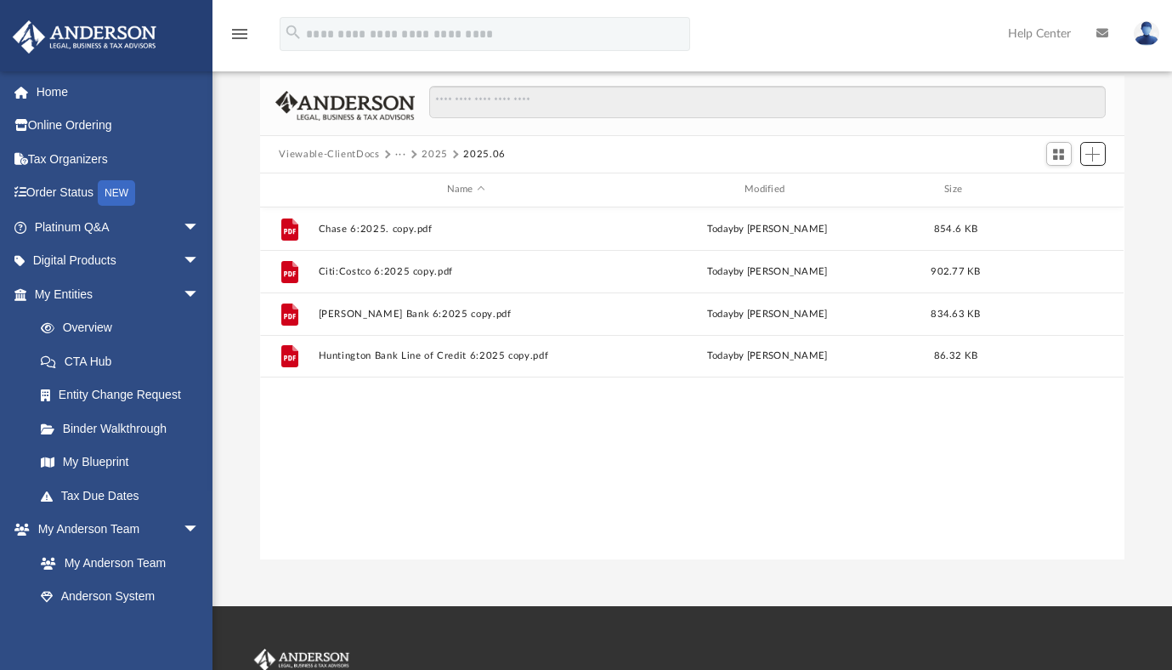
scroll to position [373, 851]
click at [343, 153] on button "Viewable-ClientDocs" at bounding box center [329, 154] width 100 height 15
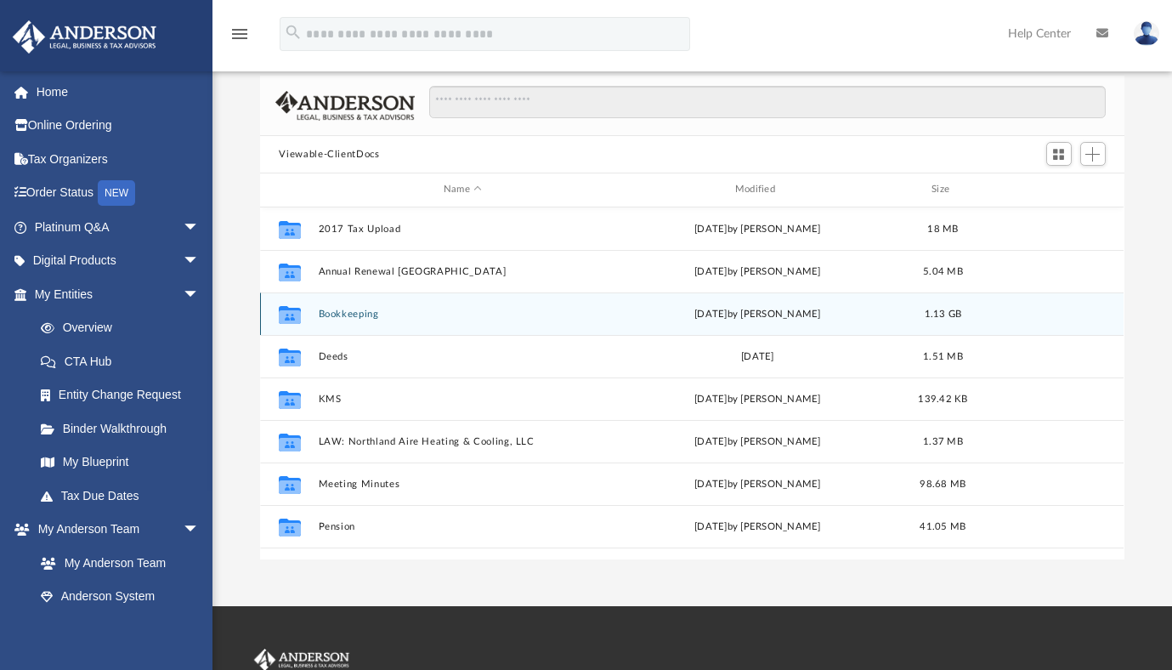
click at [361, 320] on div "Collaborated Folder Bookkeeping Fri Aug 29 2025 by Marcus Leopold 1.13 GB" at bounding box center [691, 313] width 863 height 42
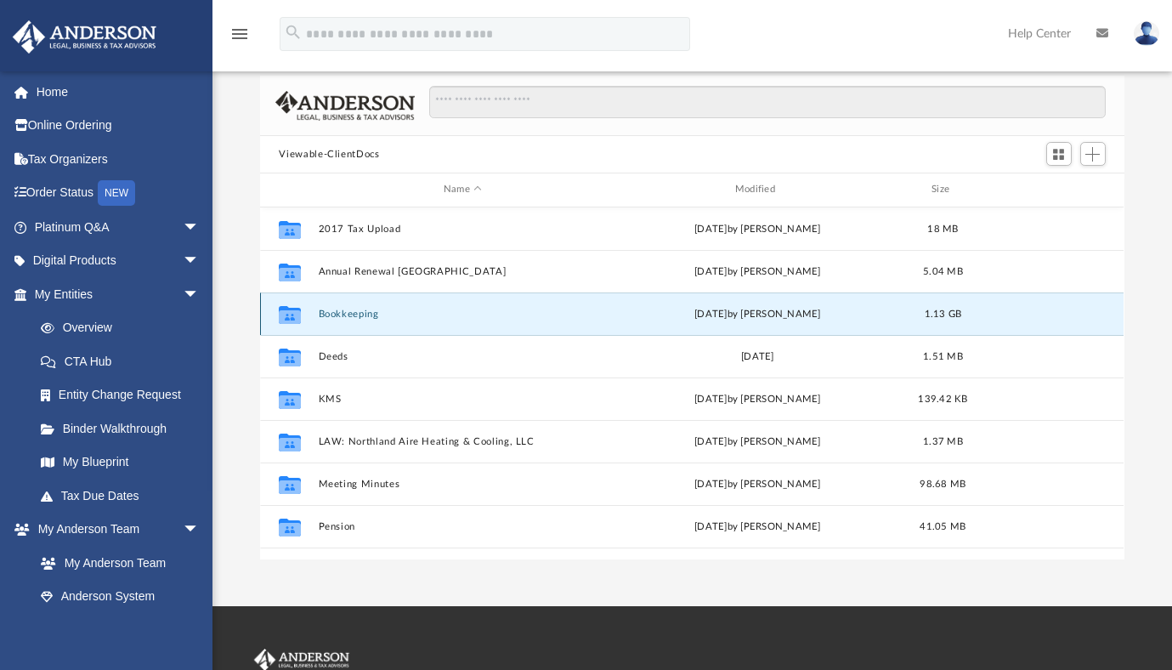
click at [361, 320] on div "Collaborated Folder Bookkeeping Fri Aug 29 2025 by Marcus Leopold 1.13 GB" at bounding box center [691, 313] width 863 height 42
click at [342, 313] on button "Bookkeeping" at bounding box center [463, 313] width 288 height 11
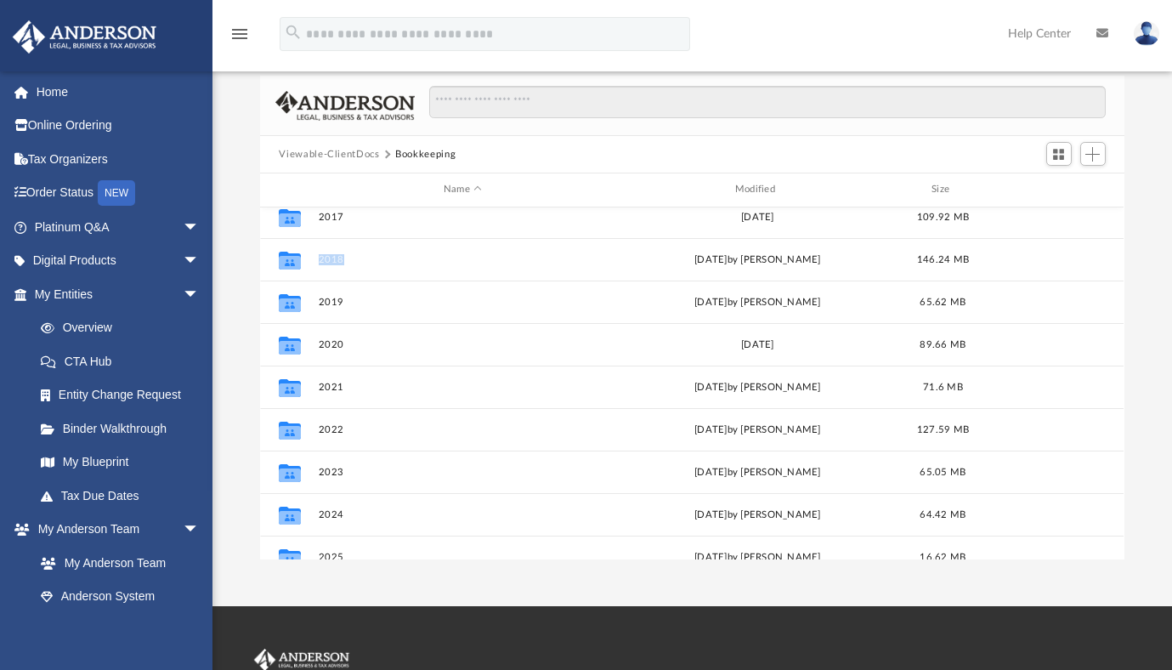
scroll to position [115, 0]
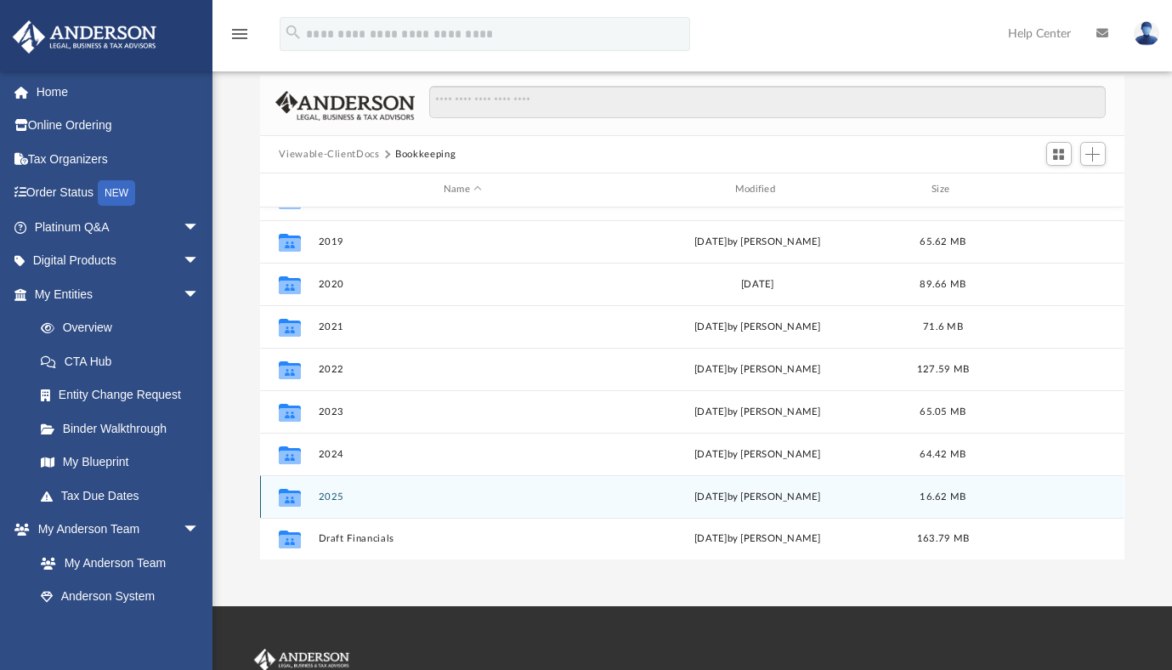
click at [328, 495] on button "2025" at bounding box center [463, 496] width 288 height 11
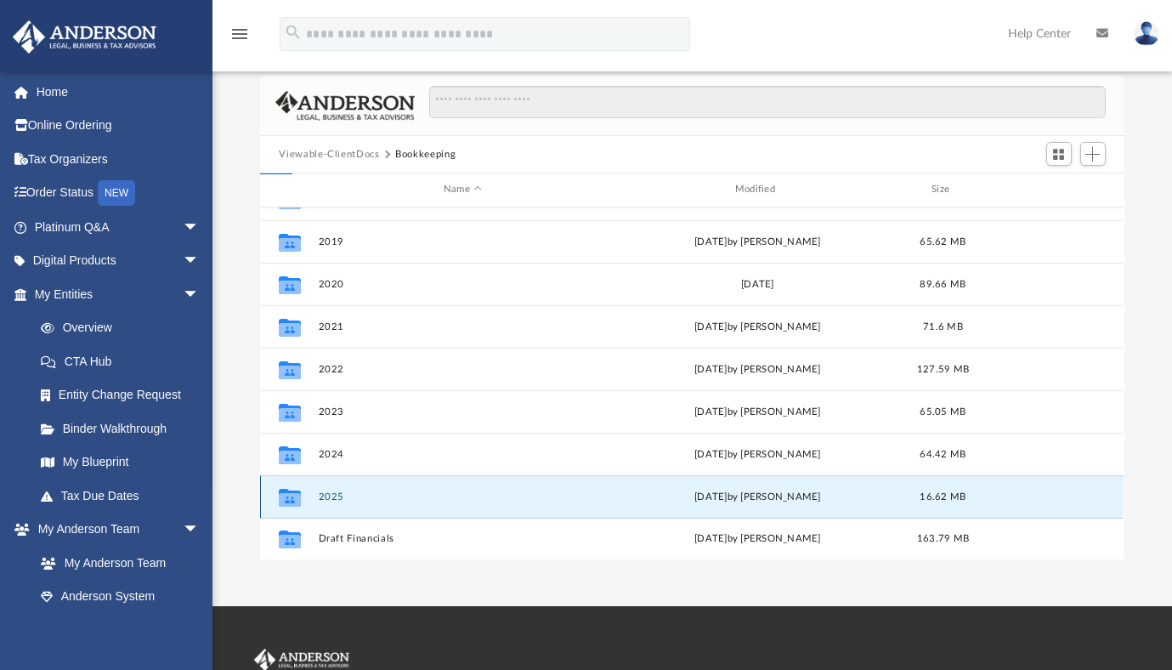
scroll to position [0, 0]
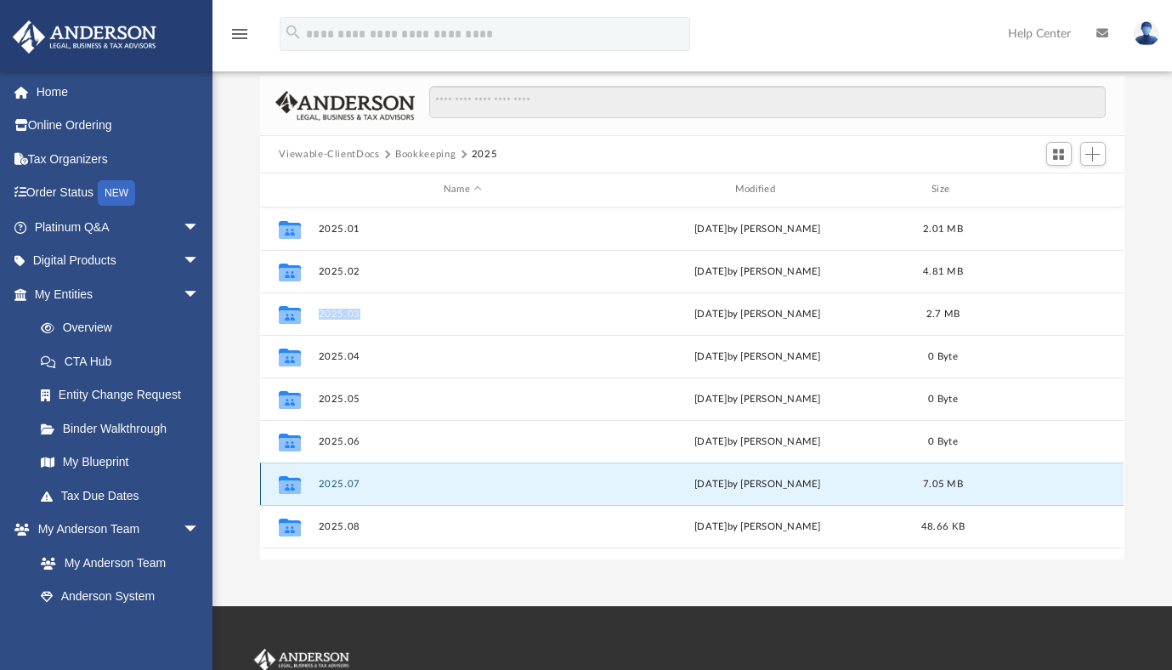
click at [346, 486] on button "2025.07" at bounding box center [463, 483] width 288 height 11
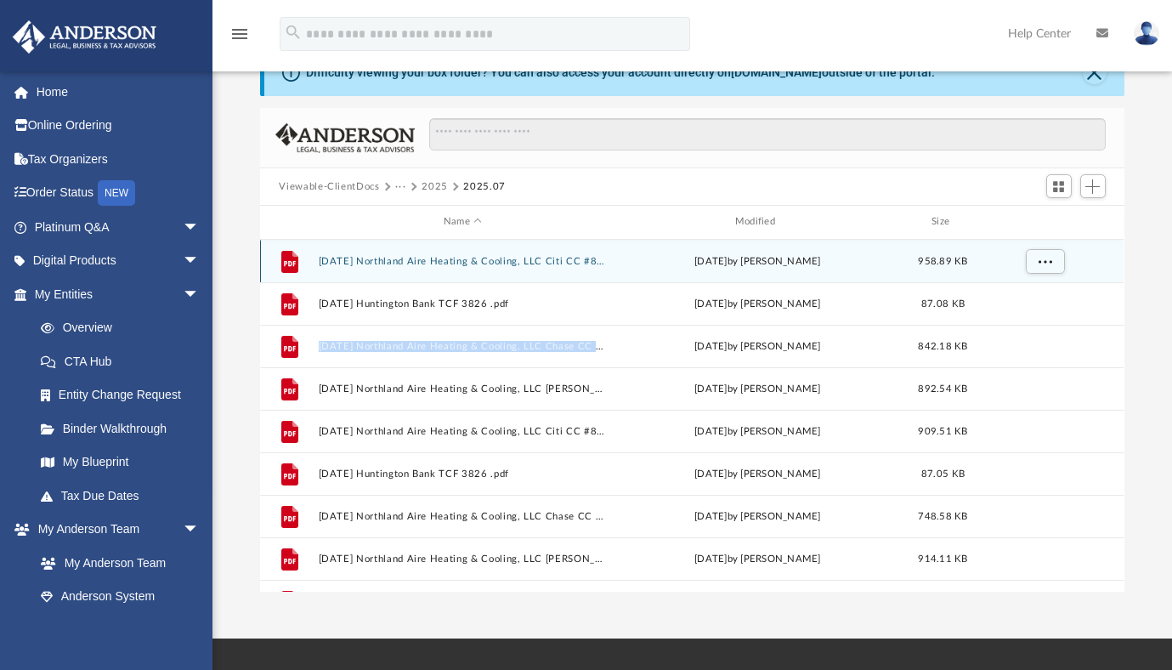
scroll to position [81, 0]
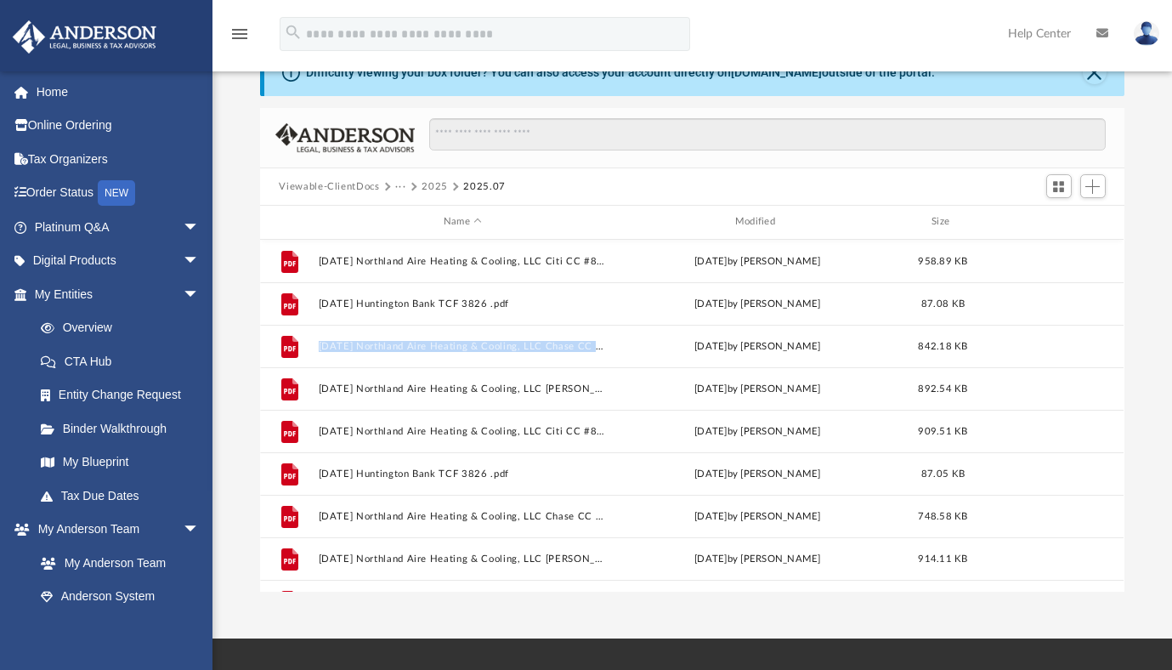
click at [424, 186] on button "2025" at bounding box center [434, 186] width 26 height 15
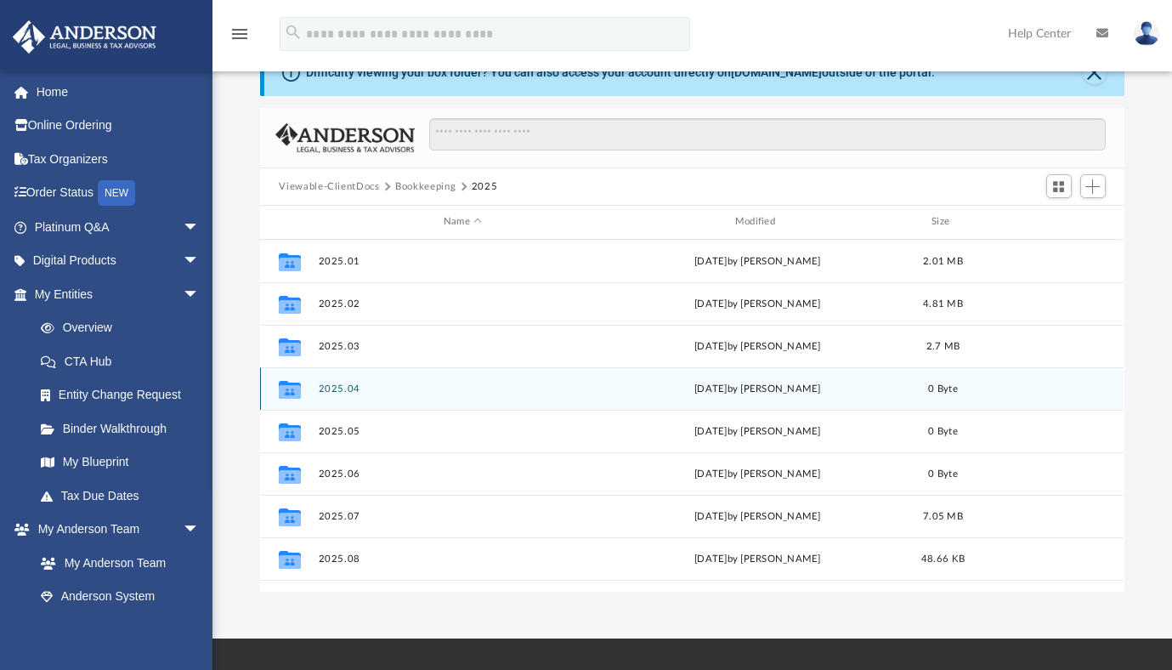
click at [398, 374] on div "Collaborated Folder 2025.04 Tue Feb 4 2025 by Bethany Castleberry 0 Byte" at bounding box center [691, 388] width 863 height 42
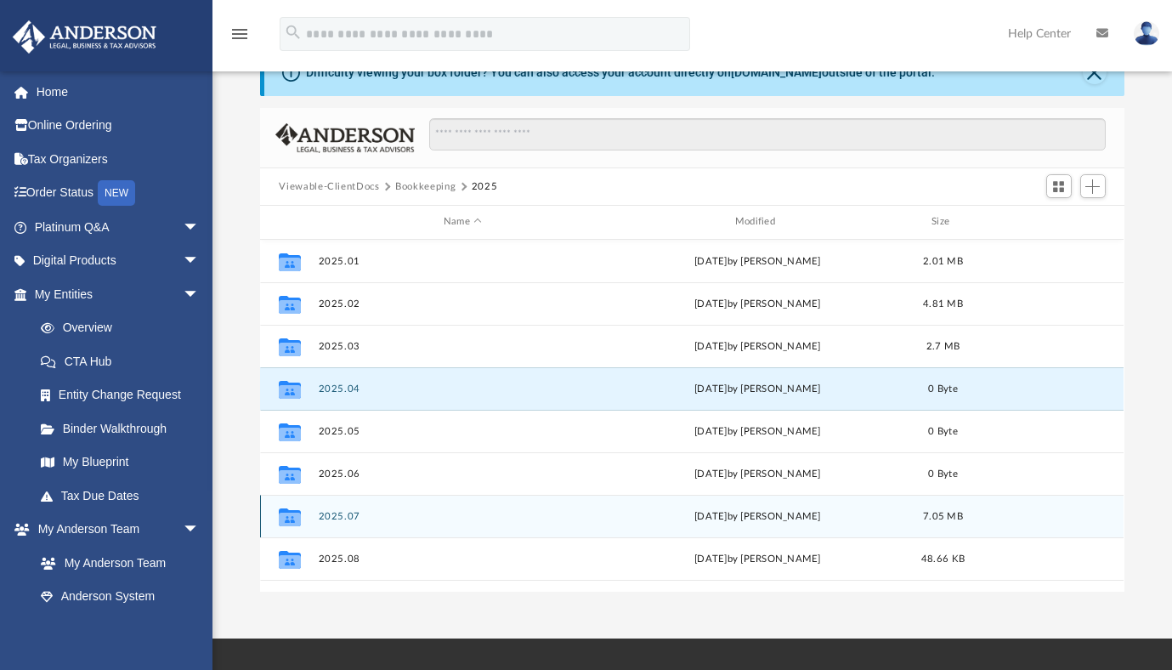
click at [341, 517] on button "2025.07" at bounding box center [463, 516] width 288 height 11
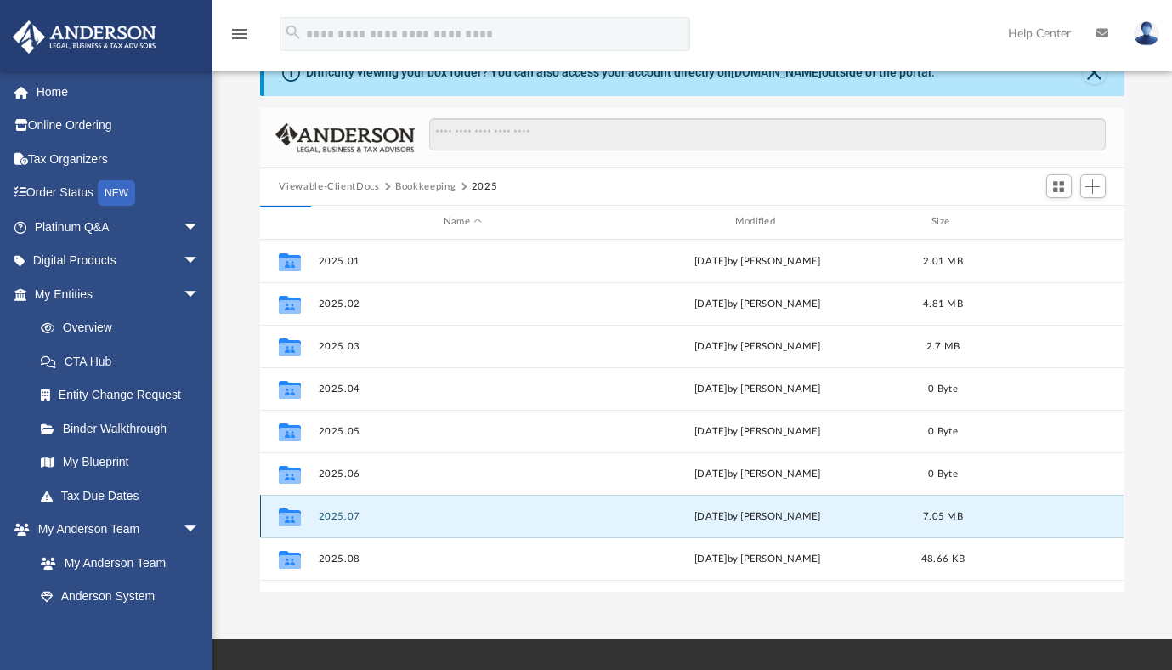
click at [332, 517] on button "2025.07" at bounding box center [463, 516] width 288 height 11
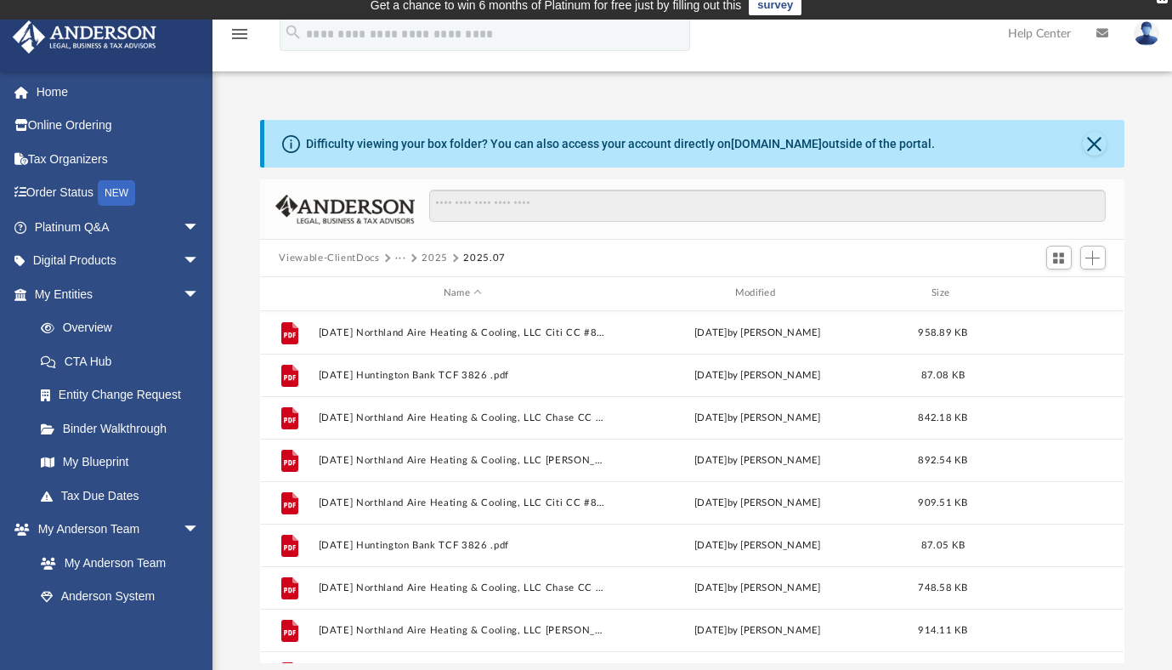
scroll to position [9, 0]
click at [370, 260] on button "Viewable-ClientDocs" at bounding box center [329, 258] width 100 height 15
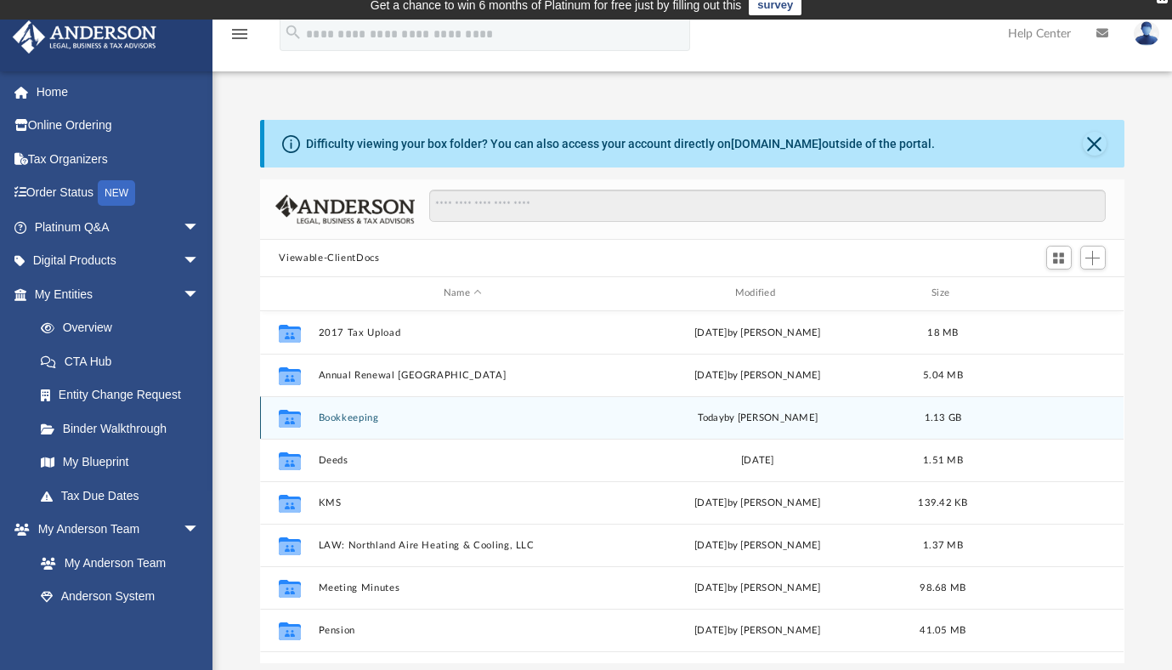
click at [355, 413] on button "Bookkeeping" at bounding box center [463, 417] width 288 height 11
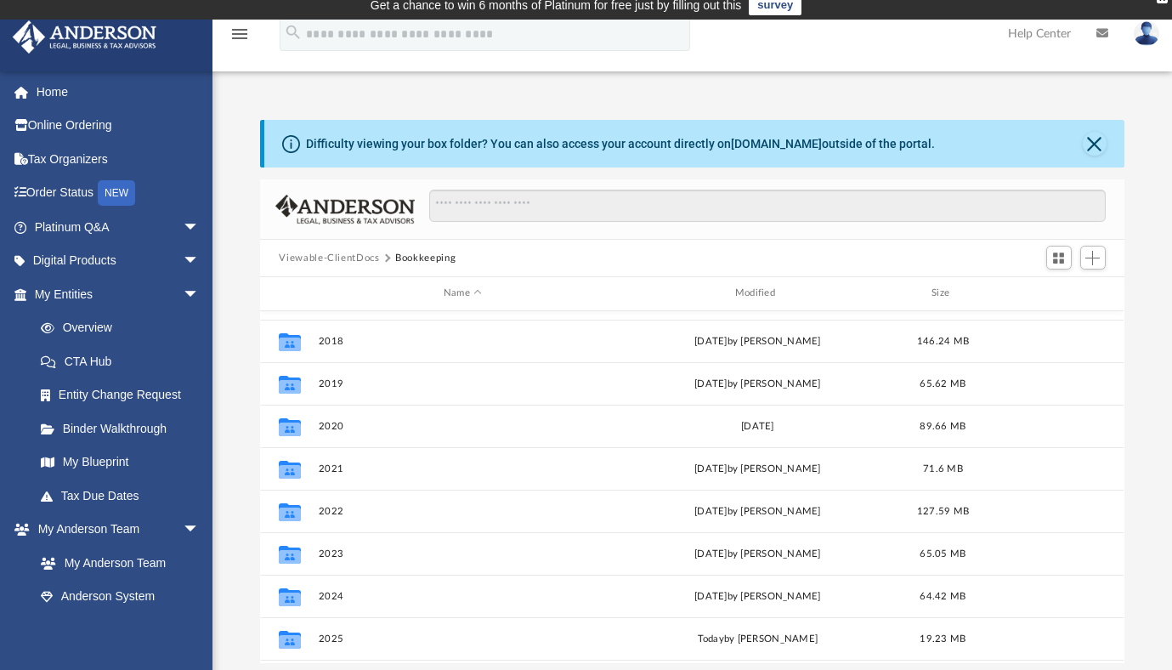
scroll to position [115, 0]
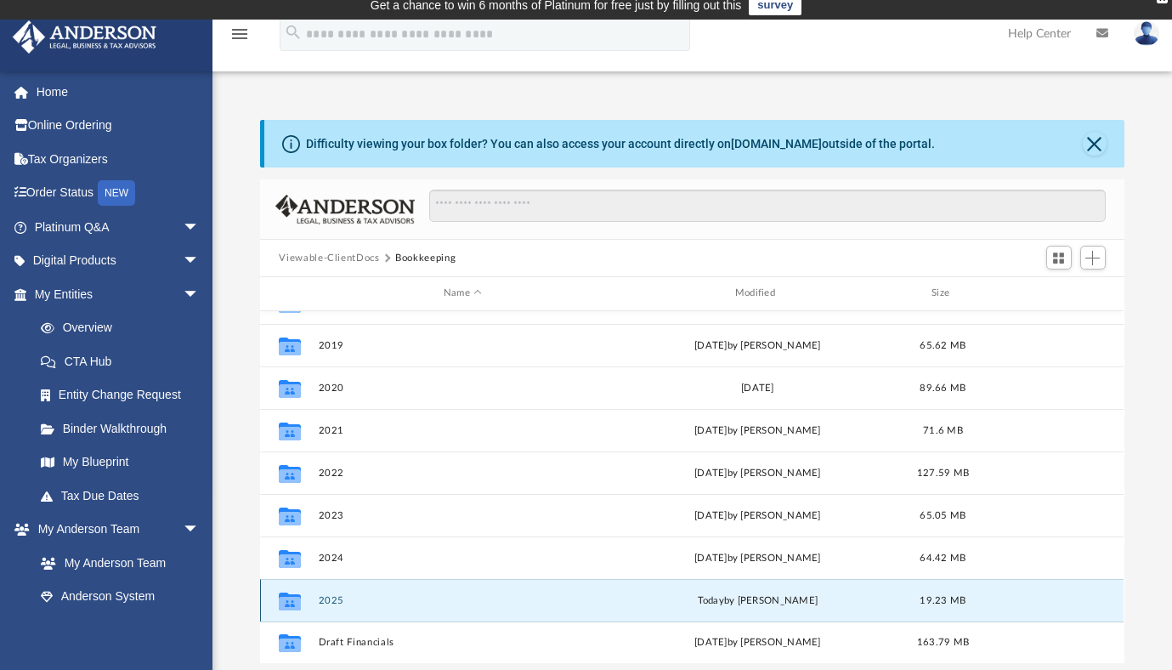
click at [331, 600] on button "2025" at bounding box center [463, 600] width 288 height 11
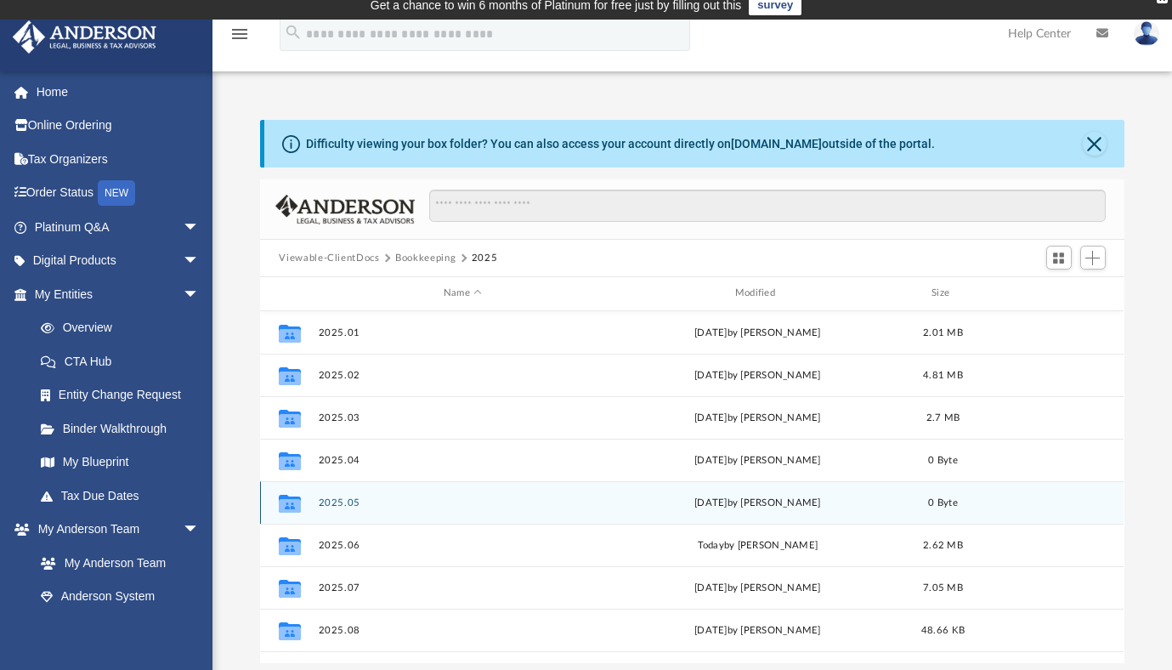
click at [337, 506] on button "2025.05" at bounding box center [463, 502] width 288 height 11
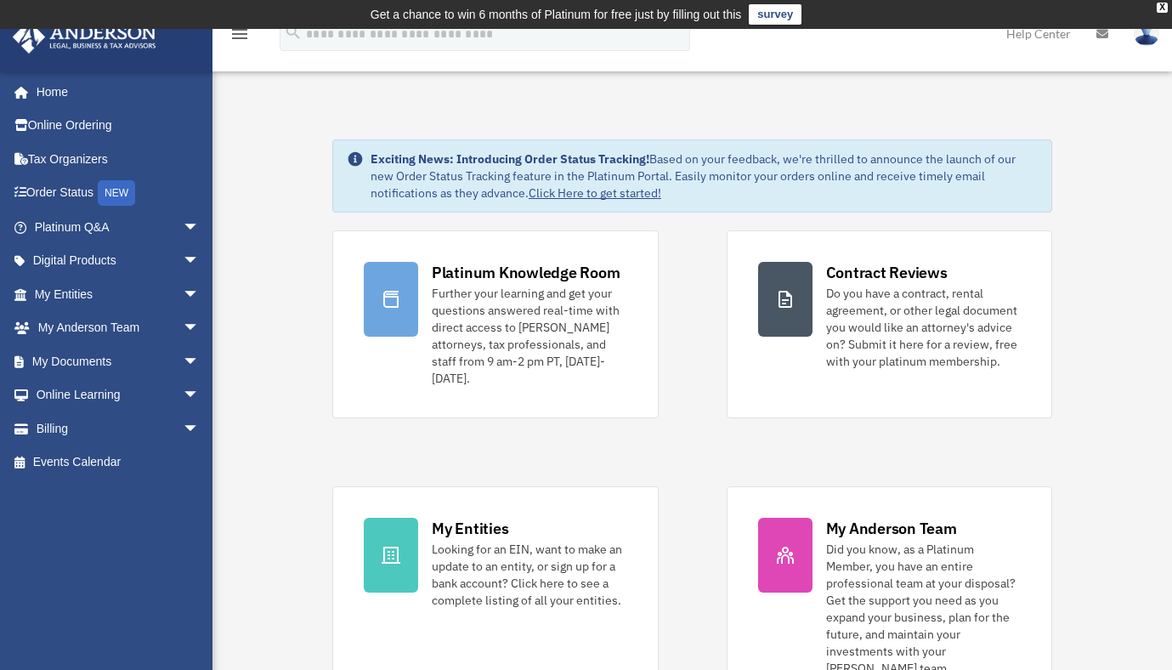
click at [452, 60] on div "menu search Site Menu add [EMAIL_ADDRESS][DOMAIN_NAME] My Profile Reset Passwor…" at bounding box center [586, 42] width 1146 height 58
click at [336, 142] on div "Exciting News: Introducing Order Status Tracking! Based on your feedback, we're…" at bounding box center [692, 175] width 720 height 73
click at [134, 359] on link "My Documents arrow_drop_down" at bounding box center [118, 361] width 213 height 34
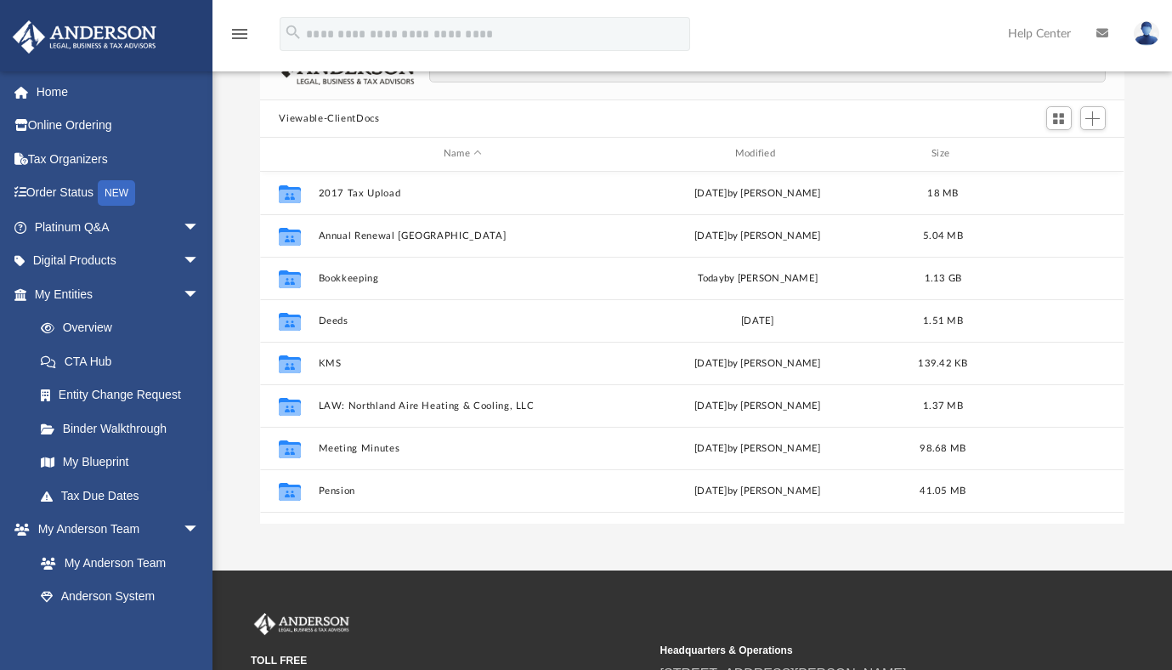
scroll to position [148, 0]
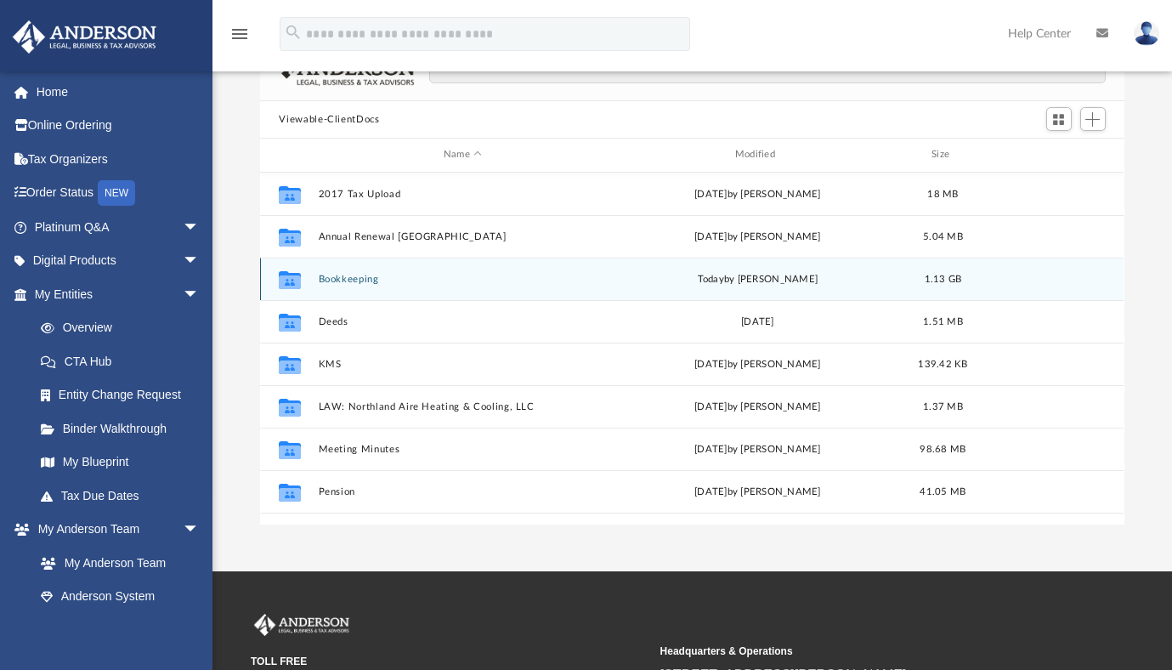
click at [340, 277] on button "Bookkeeping" at bounding box center [463, 279] width 288 height 11
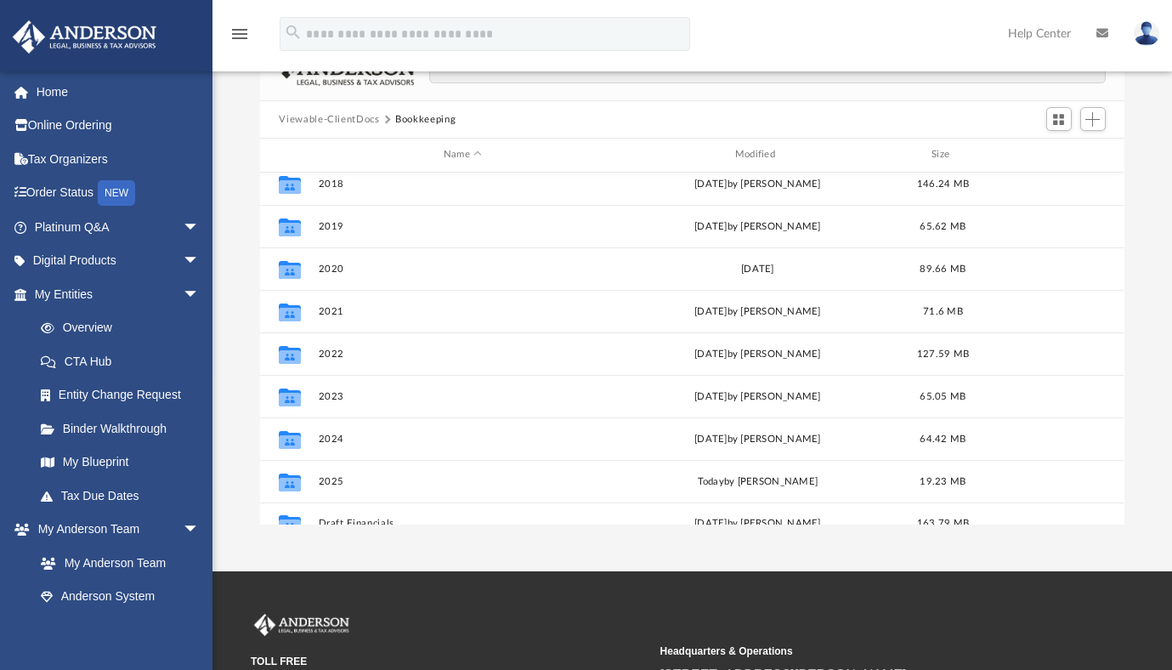
scroll to position [115, 0]
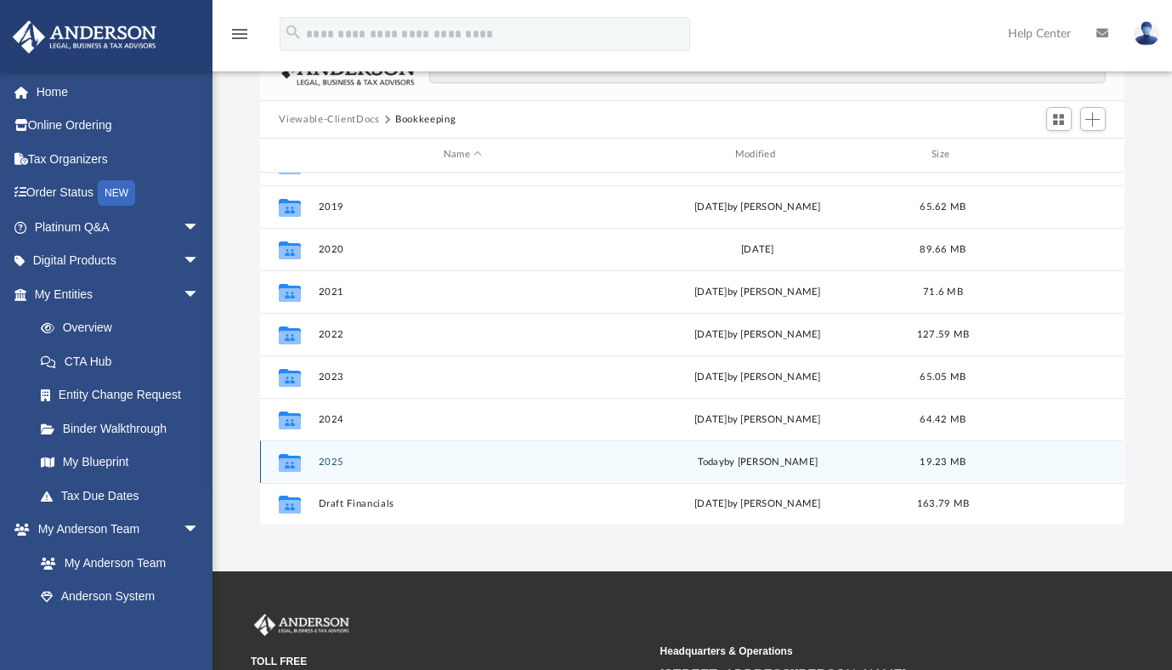
click at [337, 462] on button "2025" at bounding box center [463, 461] width 288 height 11
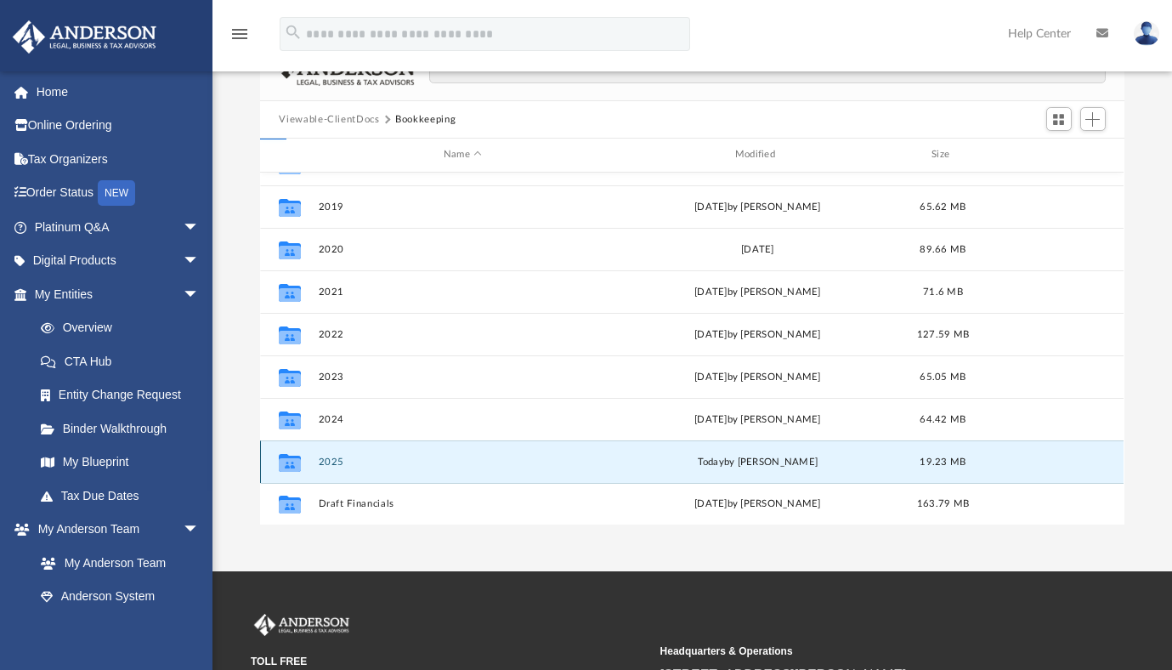
scroll to position [0, 0]
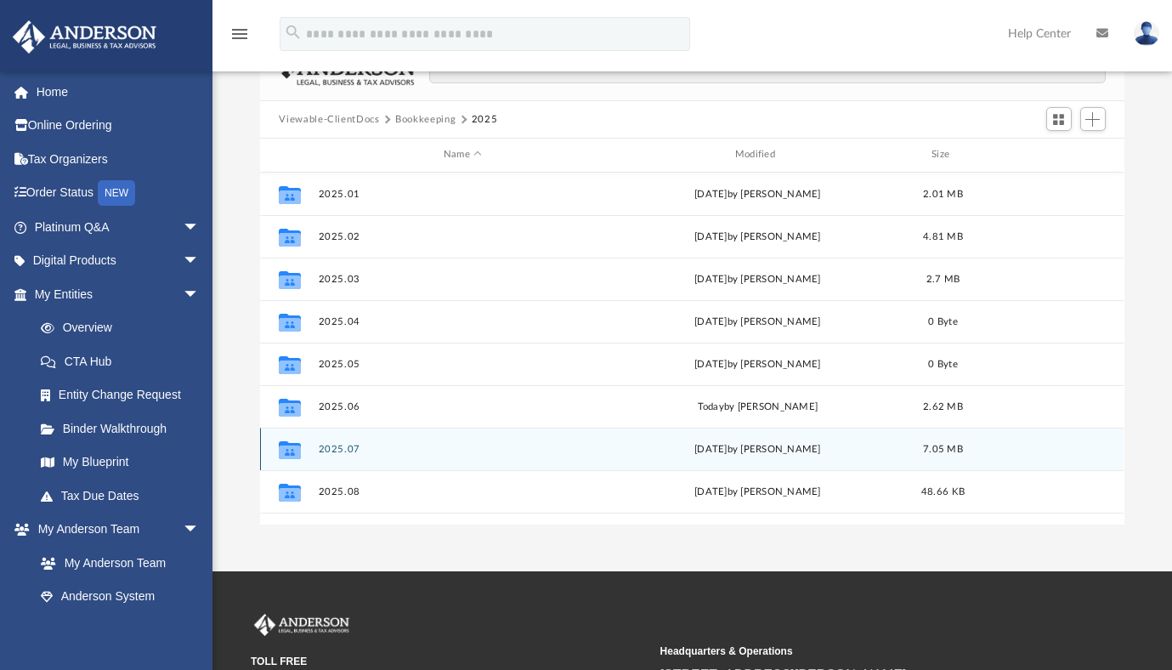
click at [352, 450] on button "2025.07" at bounding box center [463, 449] width 288 height 11
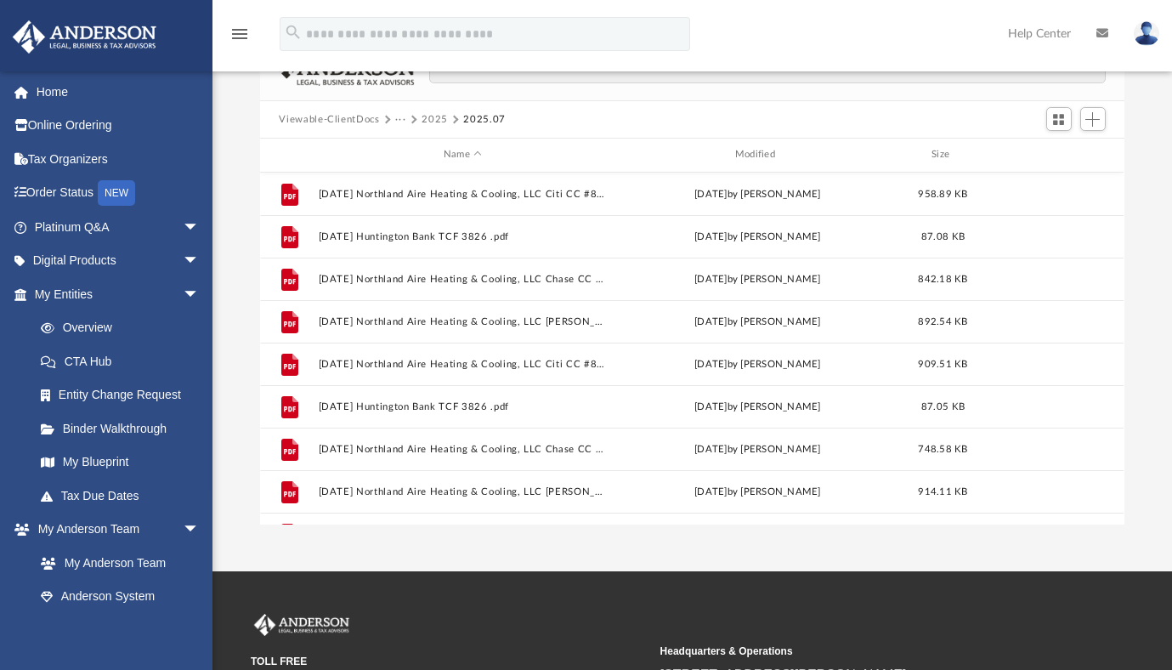
click at [434, 120] on button "2025" at bounding box center [434, 119] width 26 height 15
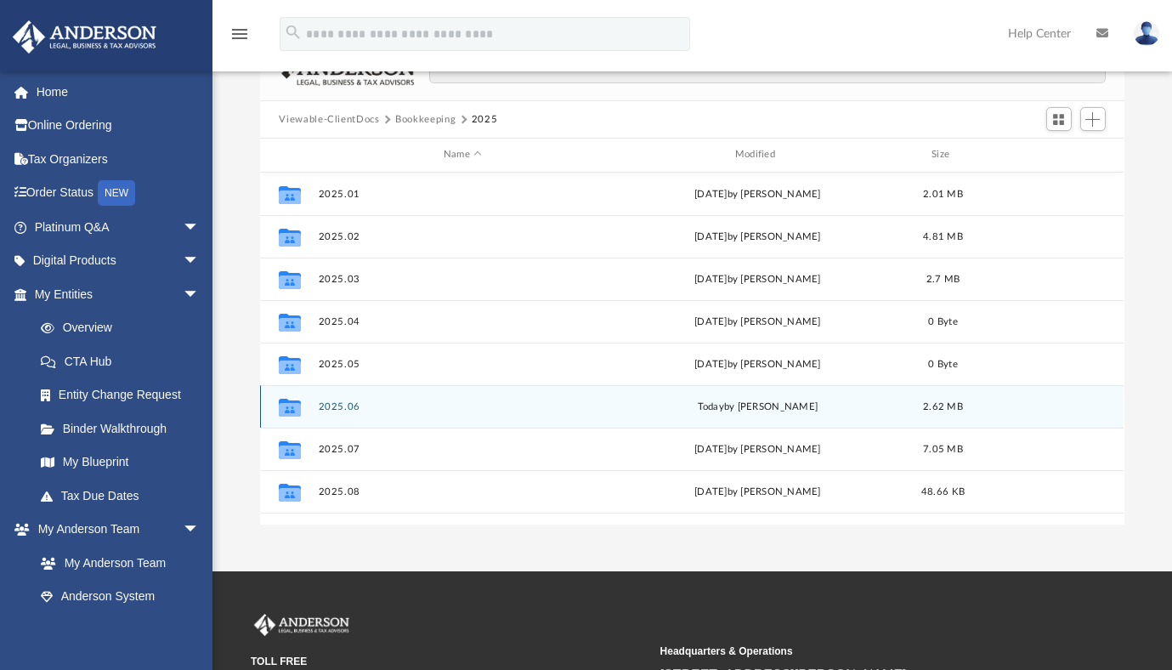
click at [351, 405] on button "2025.06" at bounding box center [463, 406] width 288 height 11
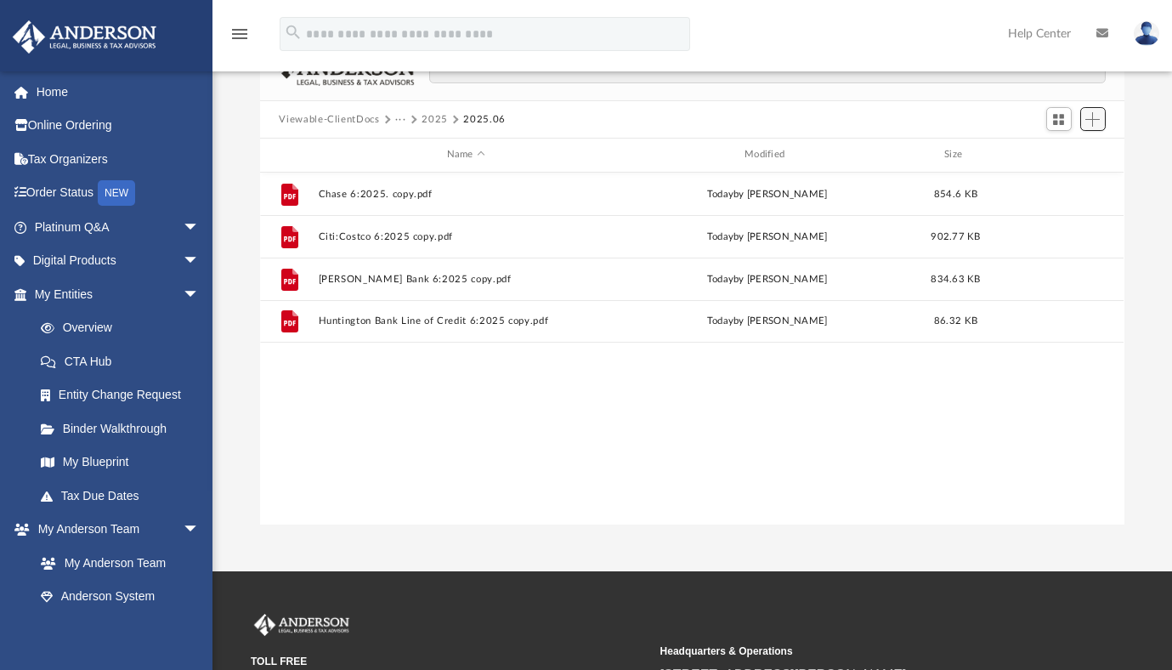
click at [1090, 119] on span "Add" at bounding box center [1092, 119] width 14 height 14
click at [1053, 155] on li "Upload" at bounding box center [1068, 153] width 54 height 18
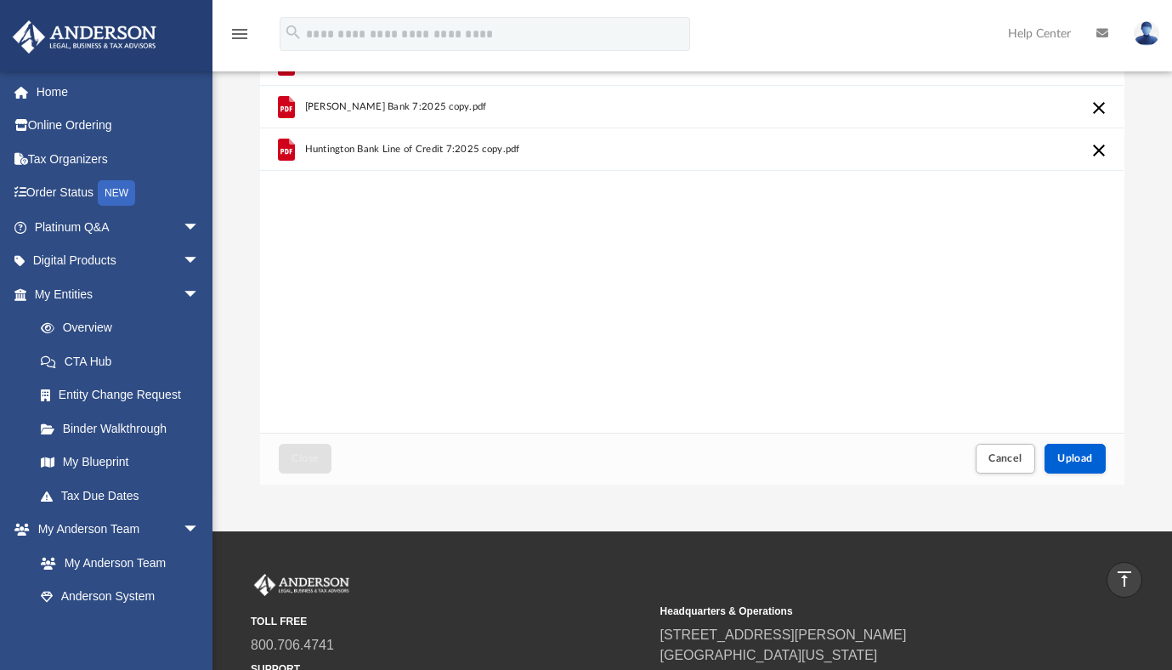
scroll to position [189, 0]
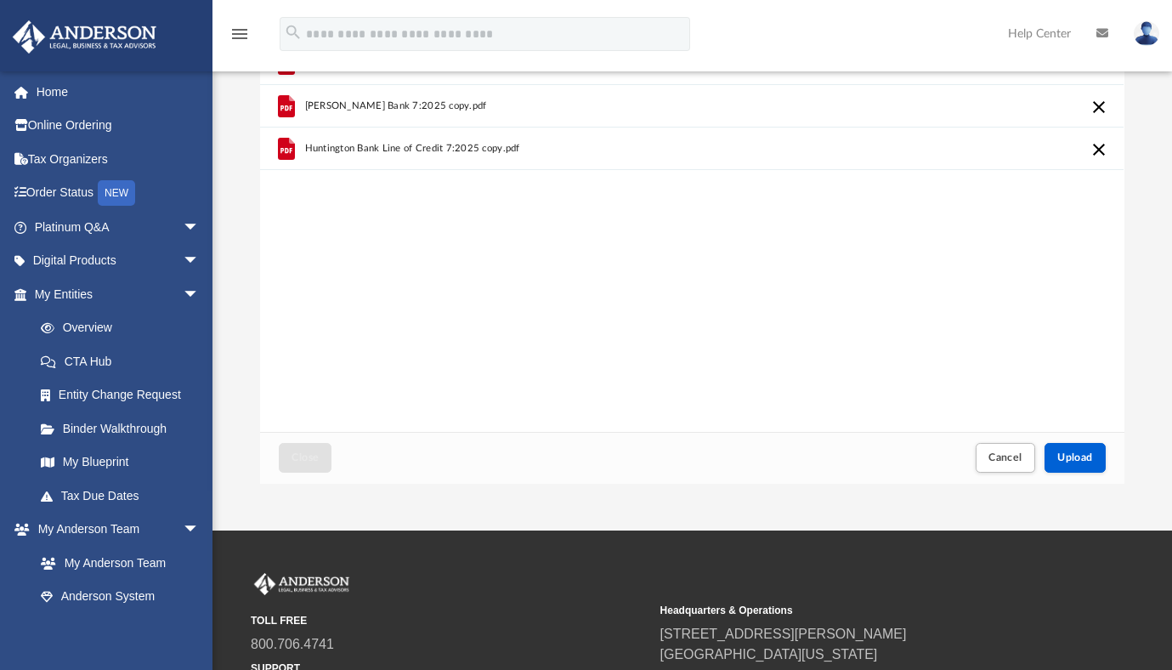
drag, startPoint x: 1178, startPoint y: 264, endPoint x: 1162, endPoint y: 118, distance: 147.0
click at [1162, 120] on div "Difficulty viewing your box folder? You can also access your account directly o…" at bounding box center [691, 212] width 959 height 543
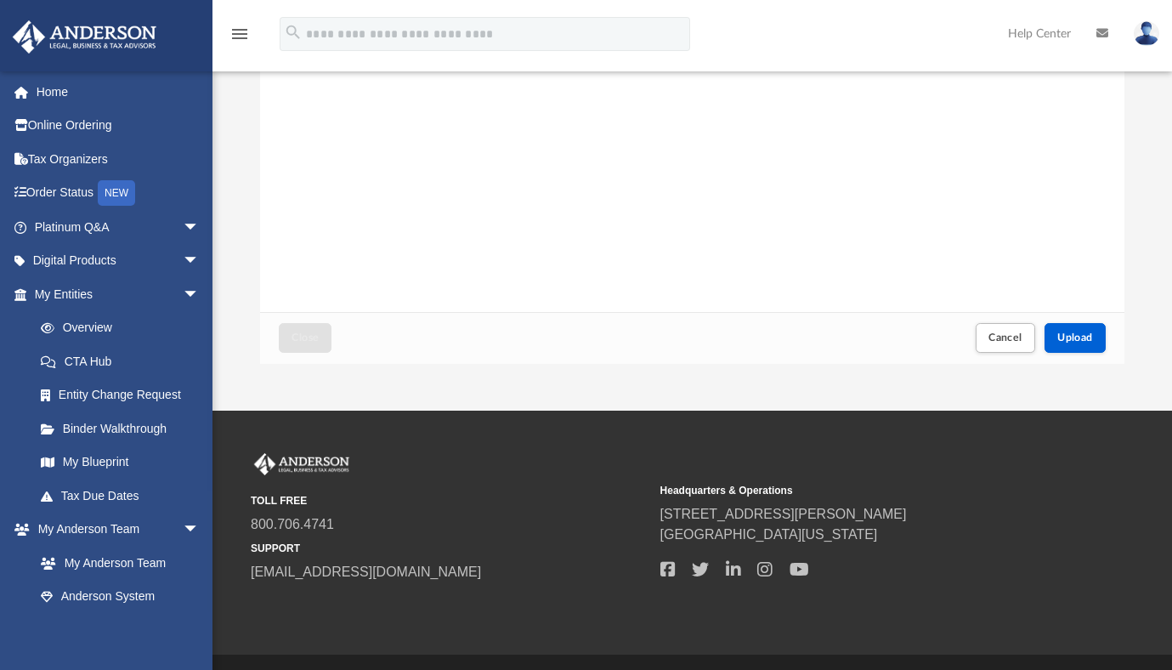
scroll to position [325, 0]
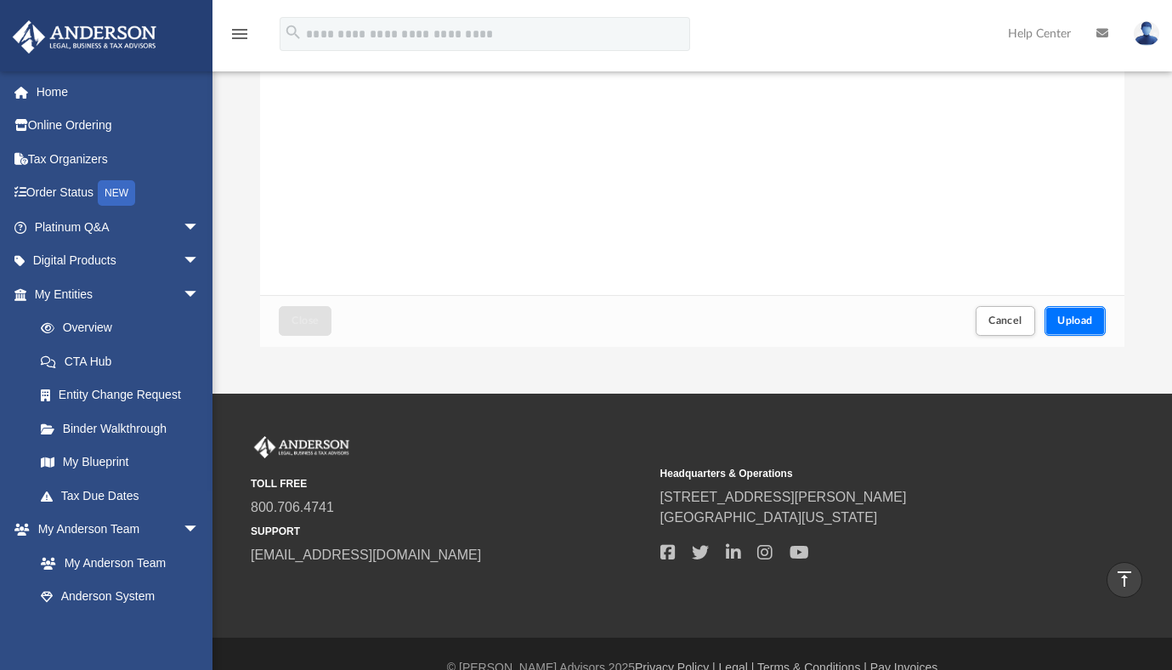
click at [1070, 320] on span "Upload" at bounding box center [1075, 320] width 36 height 10
click at [298, 319] on span "Close" at bounding box center [304, 320] width 27 height 10
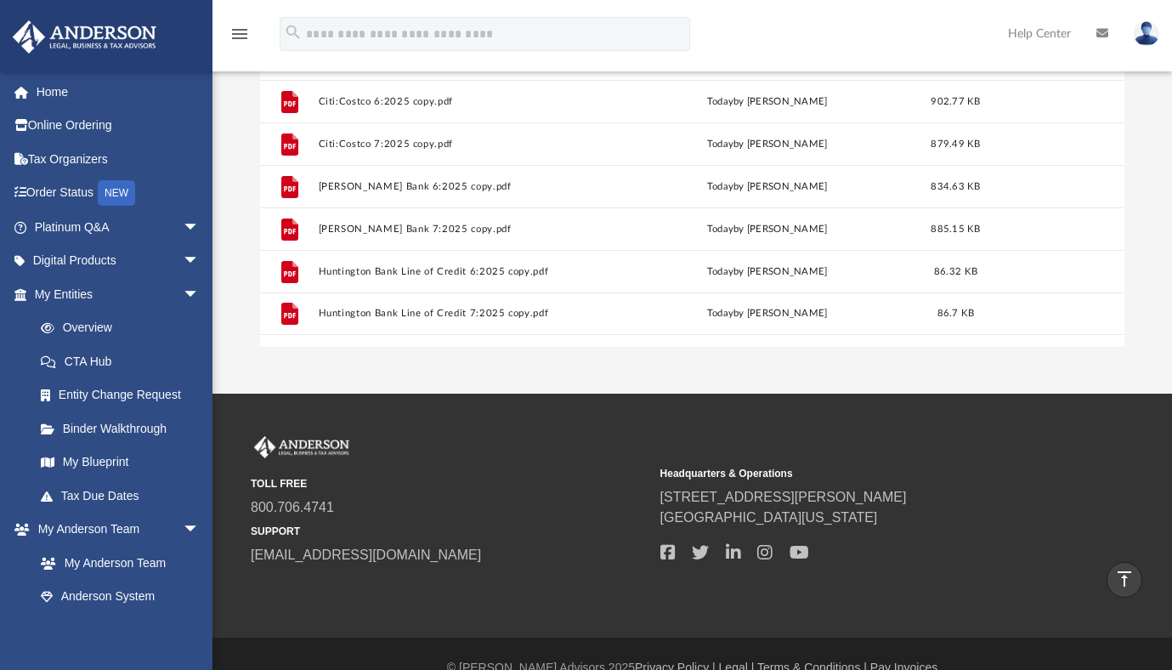
scroll to position [0, 0]
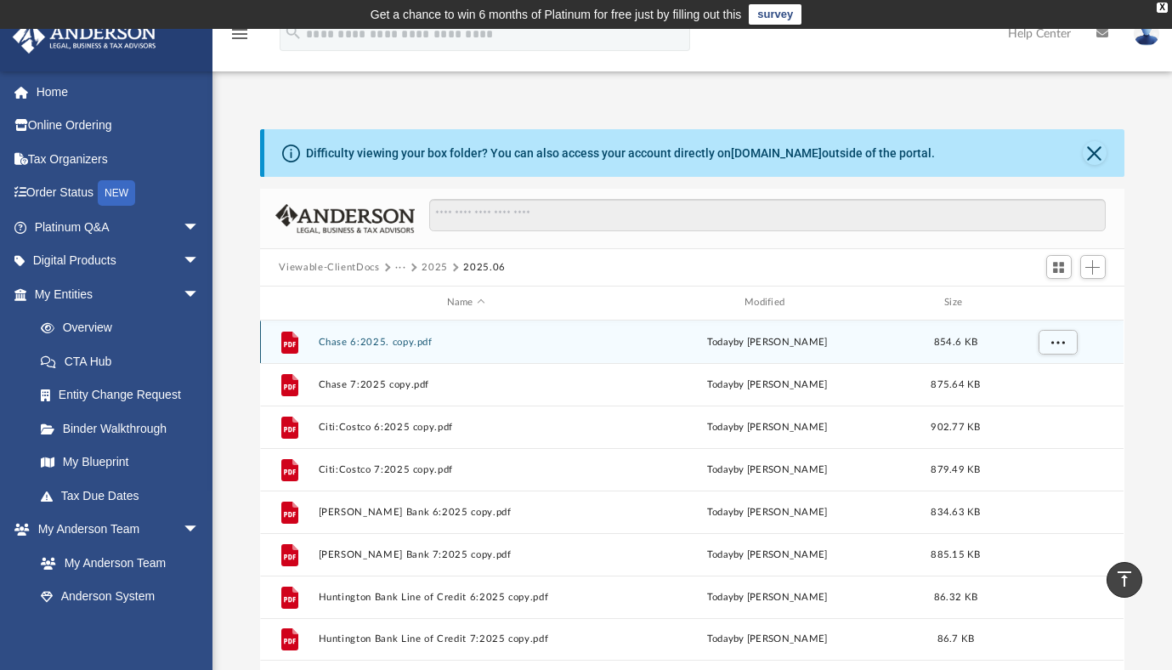
click at [298, 320] on div "File Chase 6:2025. copy.pdf today by Jeannine Clark 854.6 KB" at bounding box center [691, 341] width 863 height 42
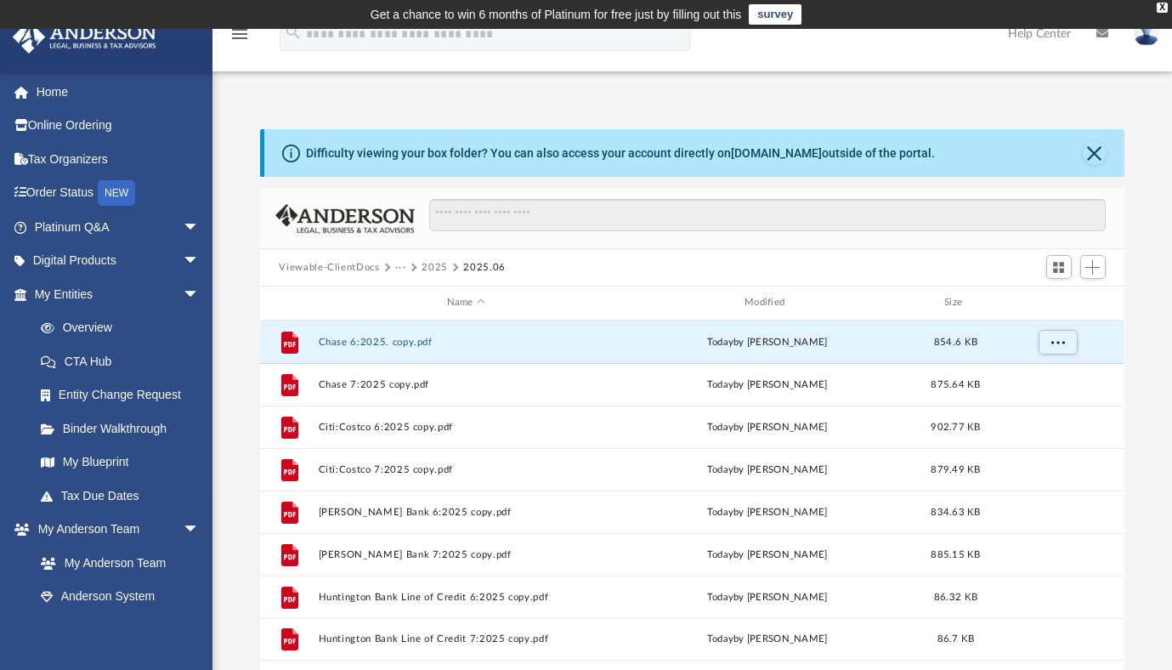
drag, startPoint x: 737, startPoint y: 42, endPoint x: 927, endPoint y: 125, distance: 207.8
click at [912, 116] on div "menu search Site Menu add jbmmclark@earthlink.net My Profile Reset Password Log…" at bounding box center [586, 374] width 1172 height 690
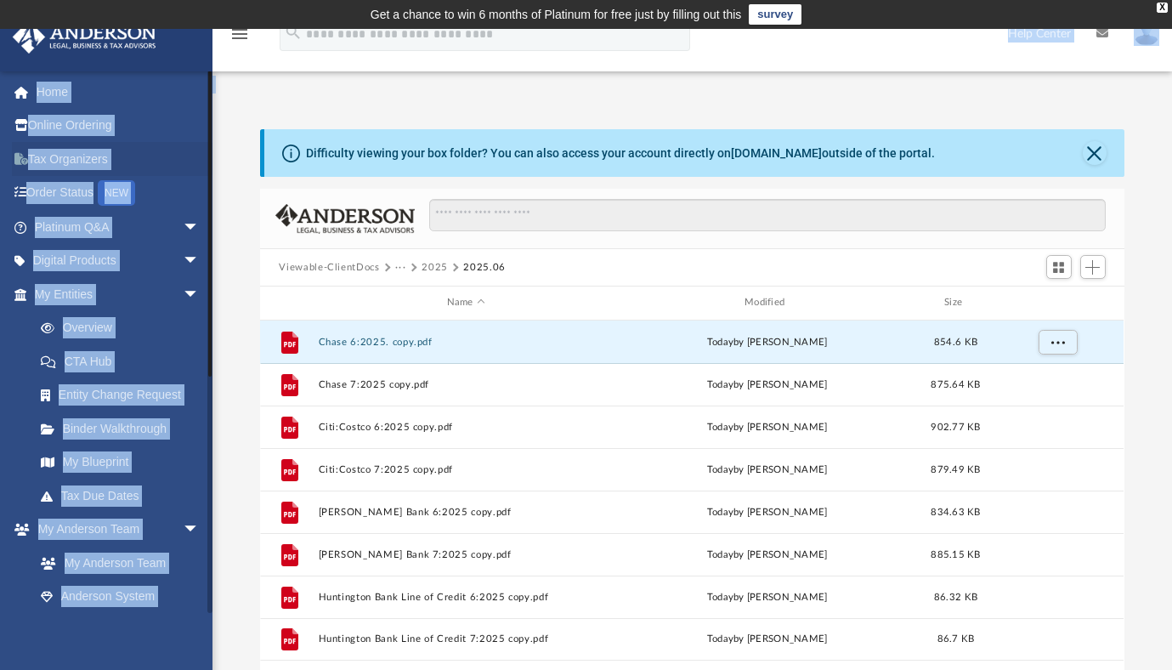
click at [193, 159] on link "Tax Organizers" at bounding box center [118, 159] width 213 height 34
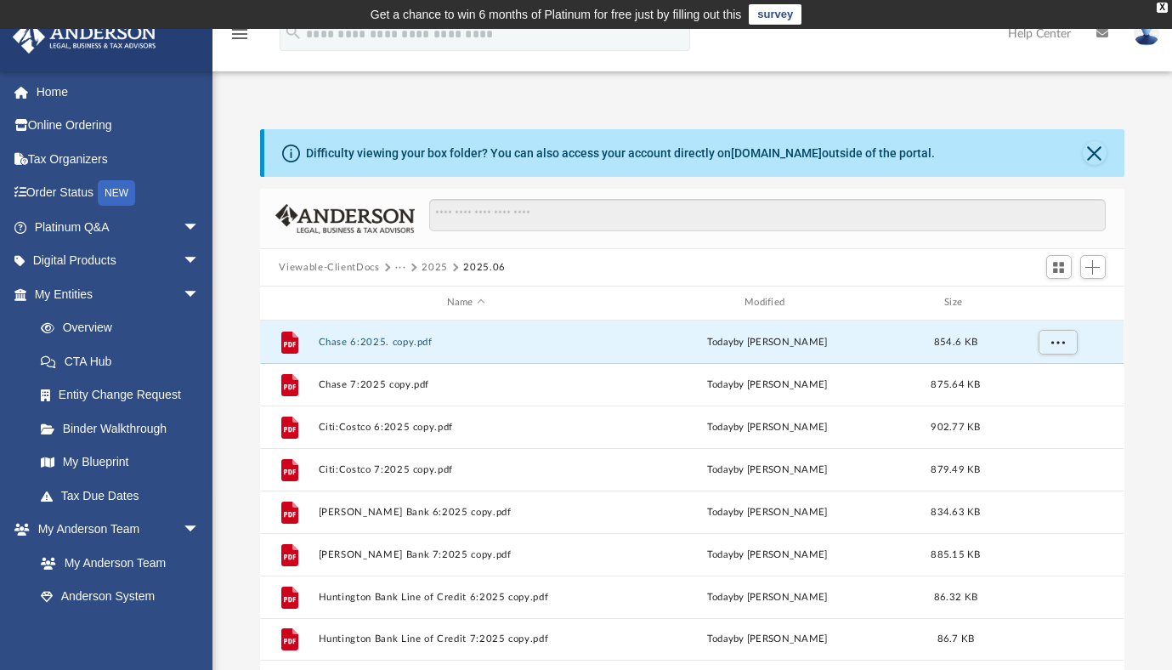
click at [308, 116] on div "Difficulty viewing your box folder? You can also access your account directly o…" at bounding box center [691, 382] width 959 height 579
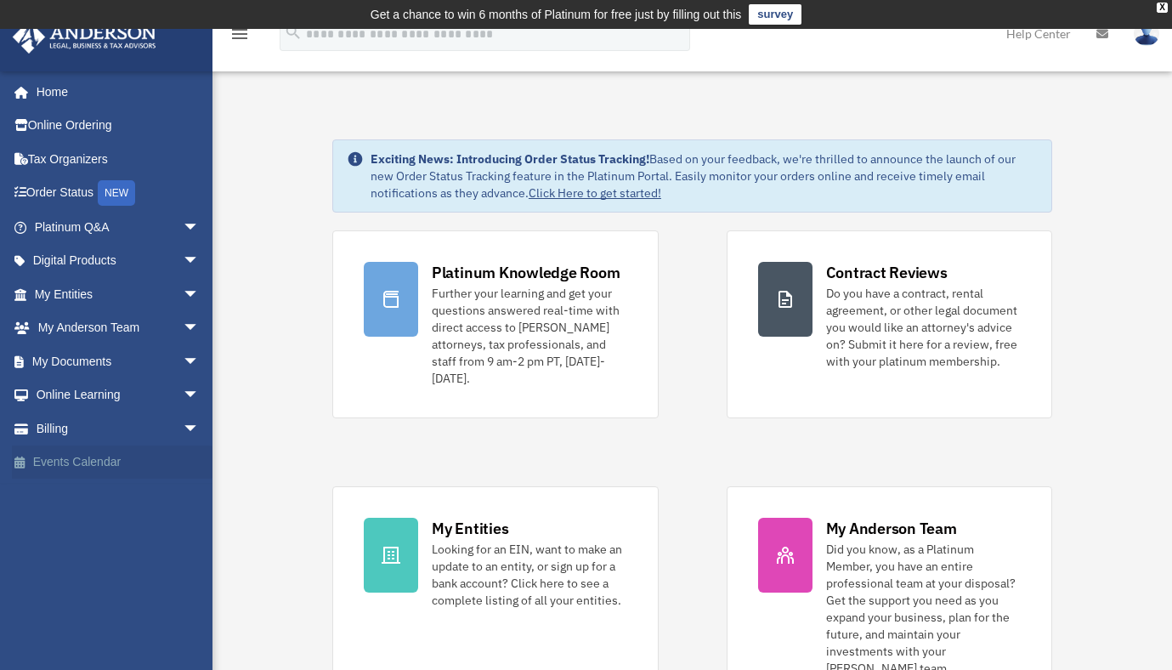
click at [110, 464] on link "Events Calendar" at bounding box center [118, 462] width 213 height 34
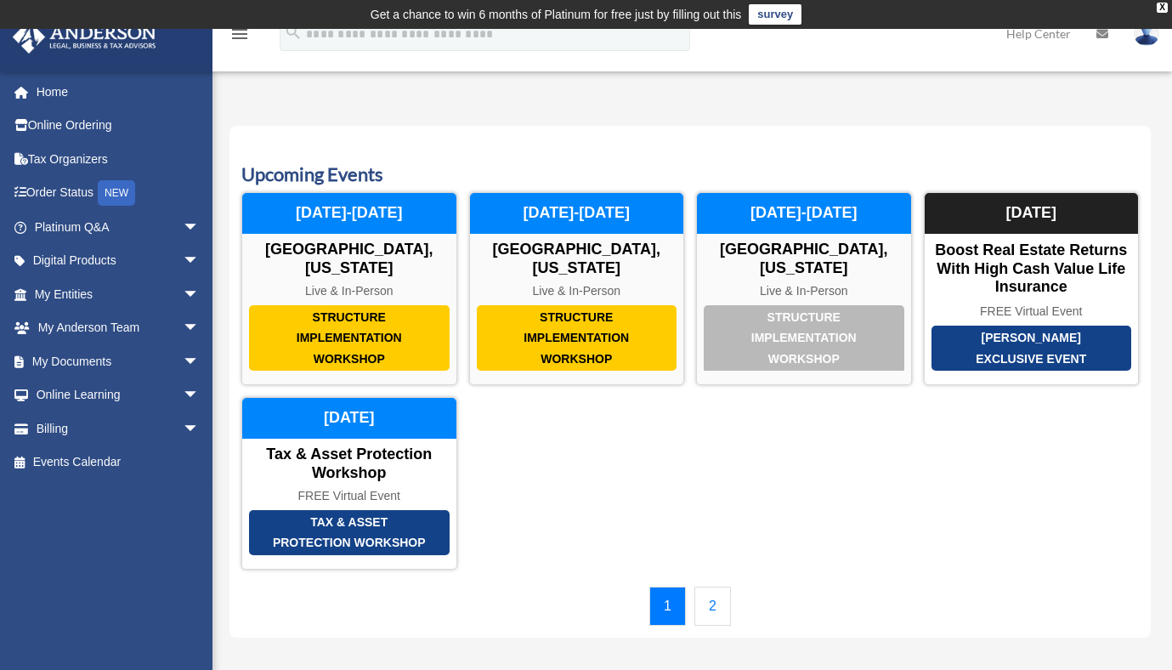
click at [721, 603] on link "2" at bounding box center [712, 605] width 37 height 39
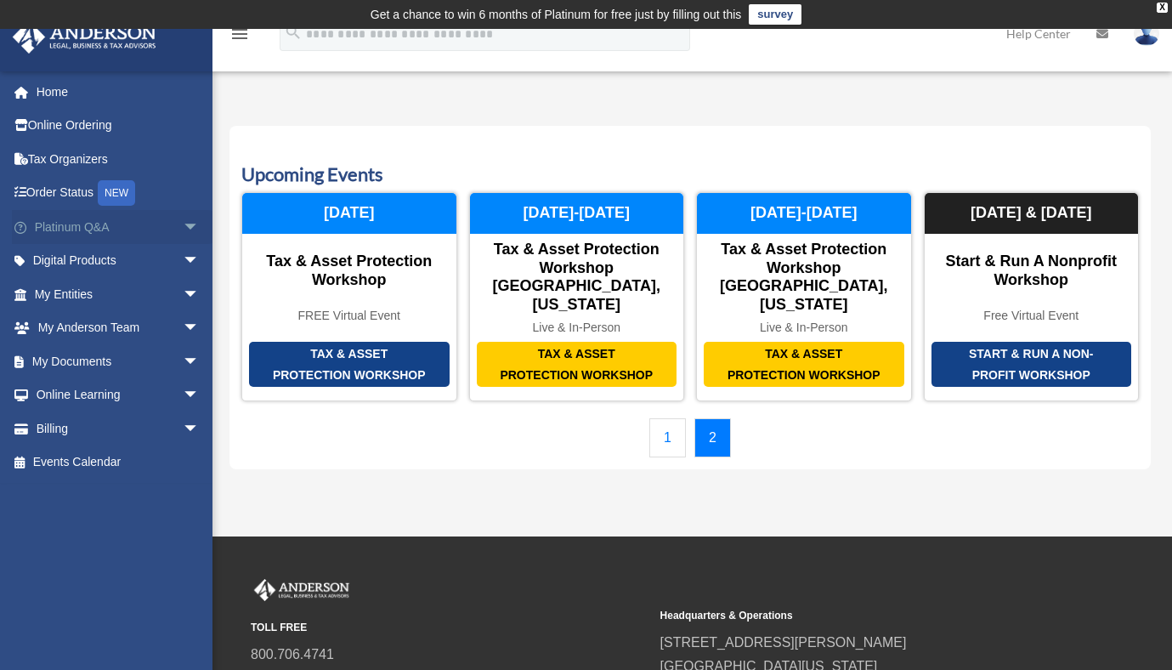
click at [83, 229] on link "Platinum Q&A arrow_drop_down" at bounding box center [118, 227] width 213 height 34
click at [184, 221] on span "arrow_drop_down" at bounding box center [200, 227] width 34 height 35
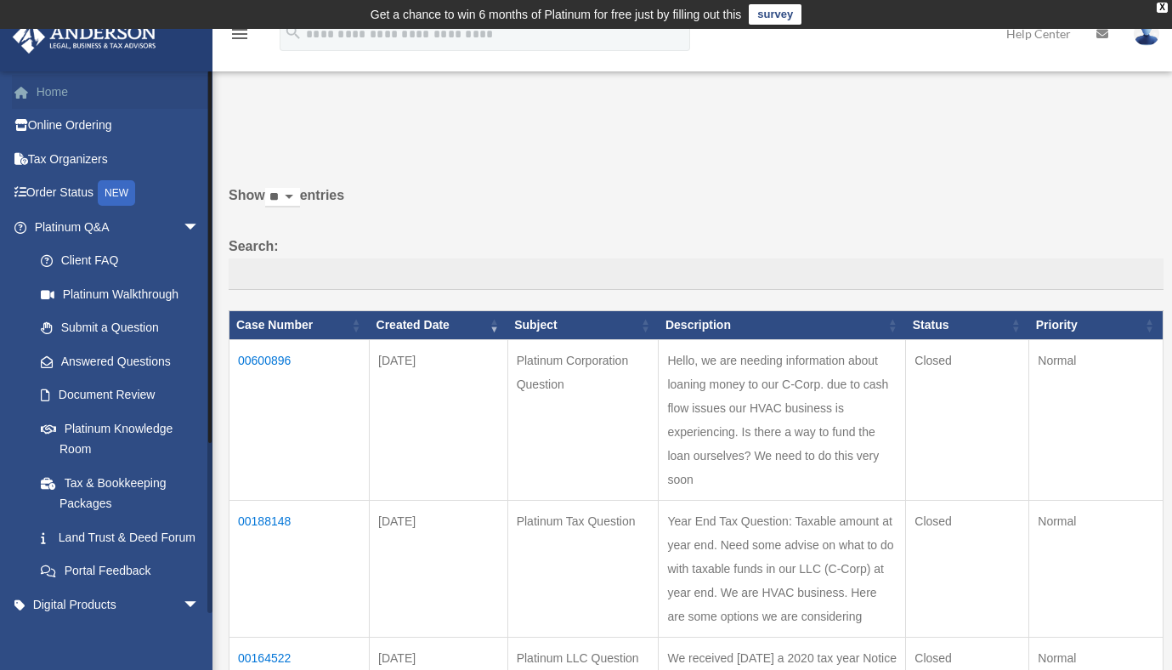
click at [71, 95] on link "Home" at bounding box center [118, 92] width 213 height 34
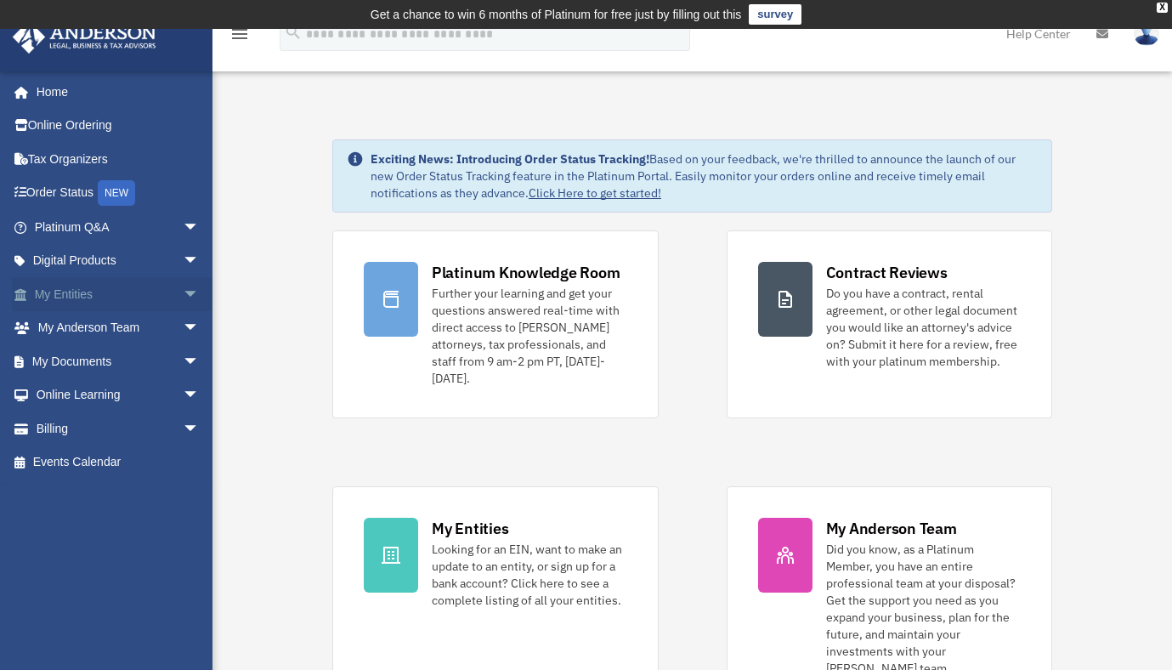
click at [183, 296] on span "arrow_drop_down" at bounding box center [200, 294] width 34 height 35
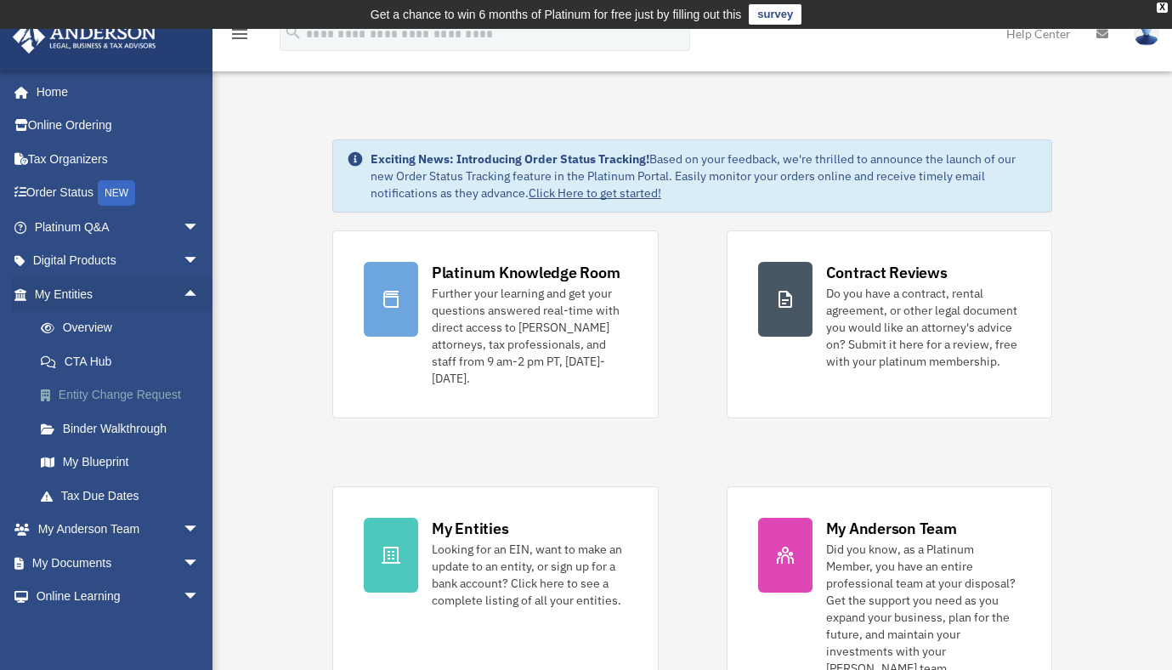
click at [139, 393] on link "Entity Change Request" at bounding box center [124, 395] width 201 height 34
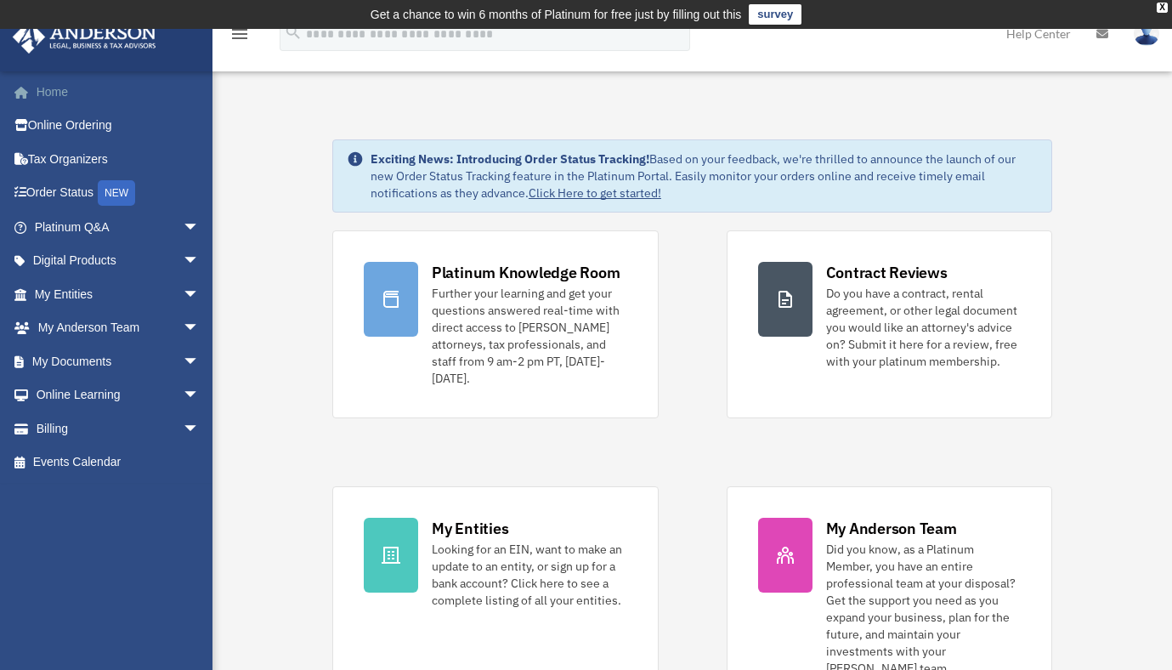
click at [38, 96] on link "Home" at bounding box center [118, 92] width 213 height 34
click at [1150, 42] on img at bounding box center [1146, 33] width 25 height 25
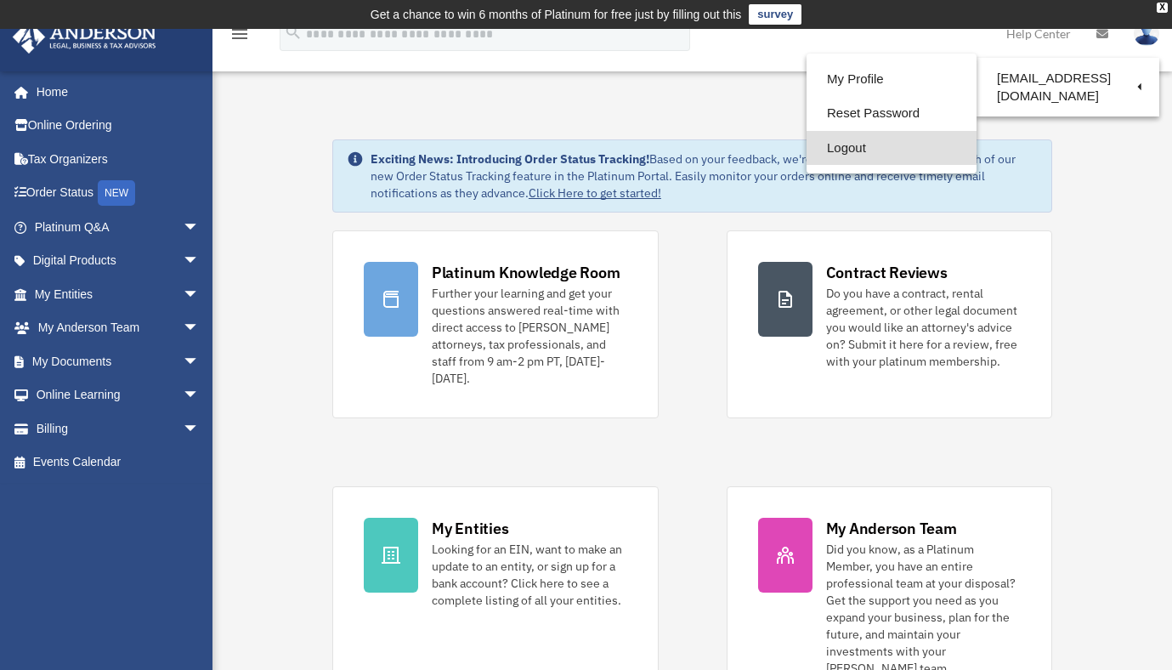
click at [861, 156] on link "Logout" at bounding box center [891, 148] width 170 height 35
